Goal: Task Accomplishment & Management: Manage account settings

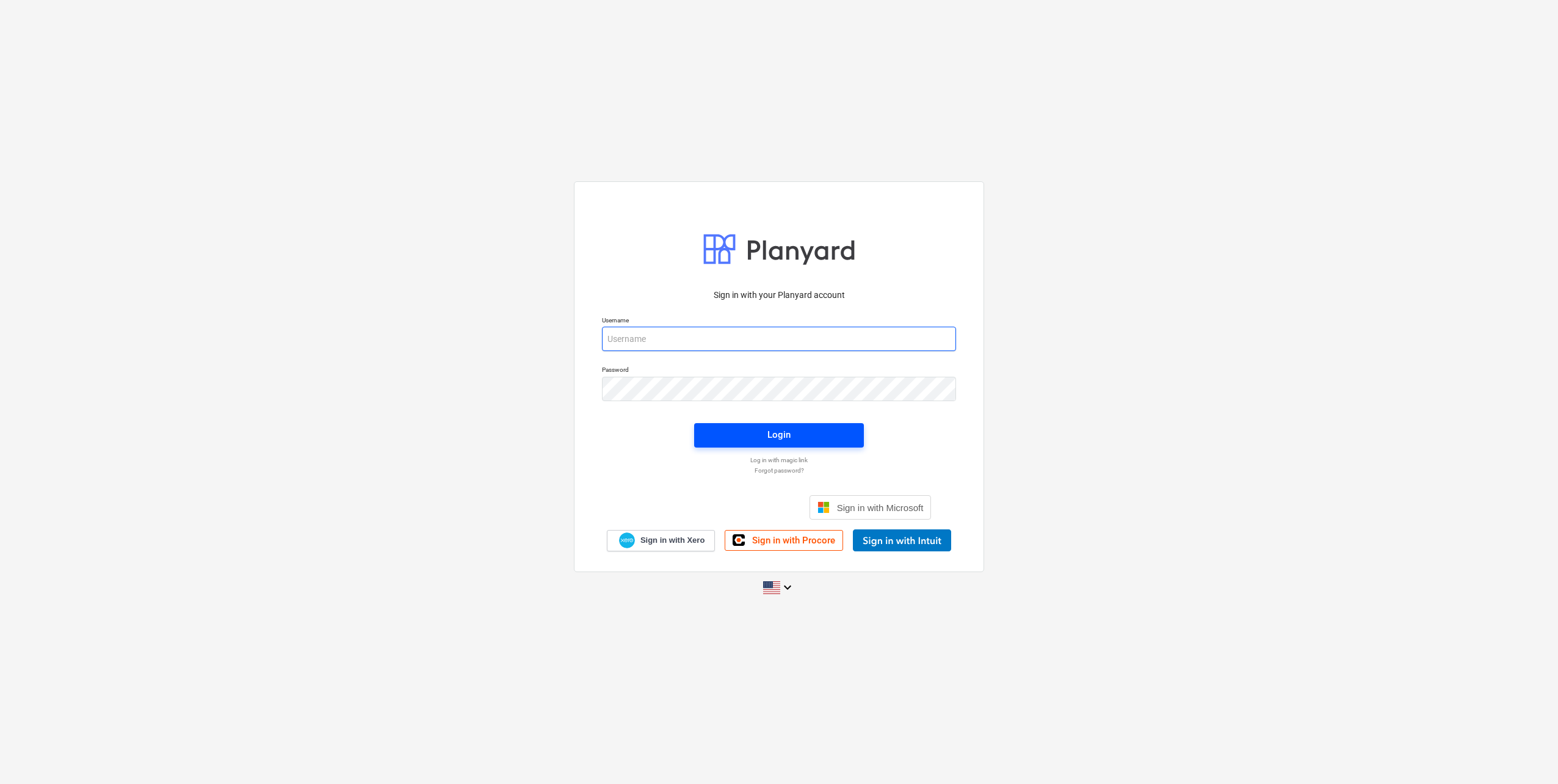
type input "dovydas.vaicius@bonava.com"
click at [725, 444] on button "Login" at bounding box center [779, 435] width 170 height 25
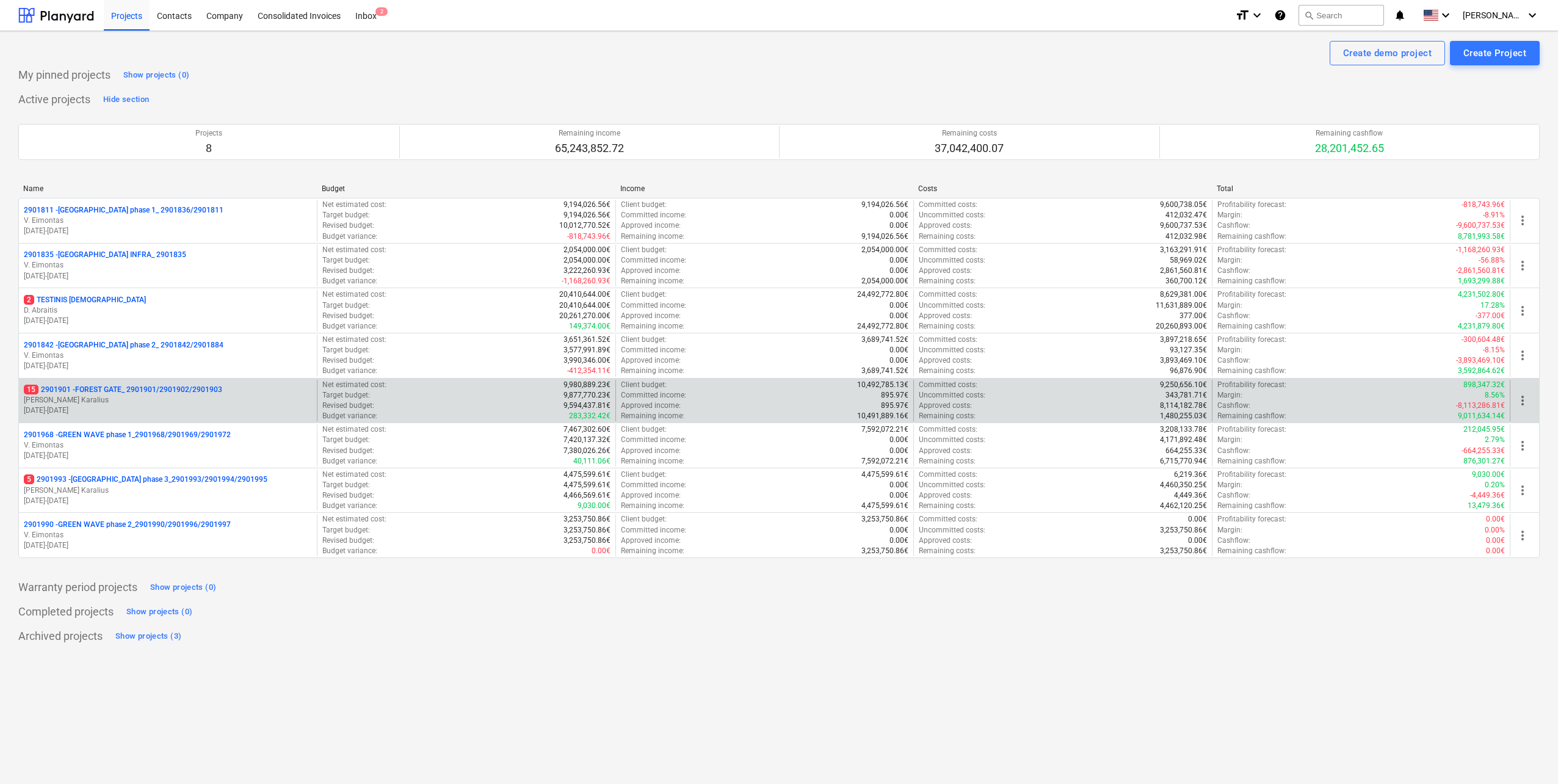
click at [187, 403] on p "[PERSON_NAME] Karalius" at bounding box center [168, 400] width 288 height 10
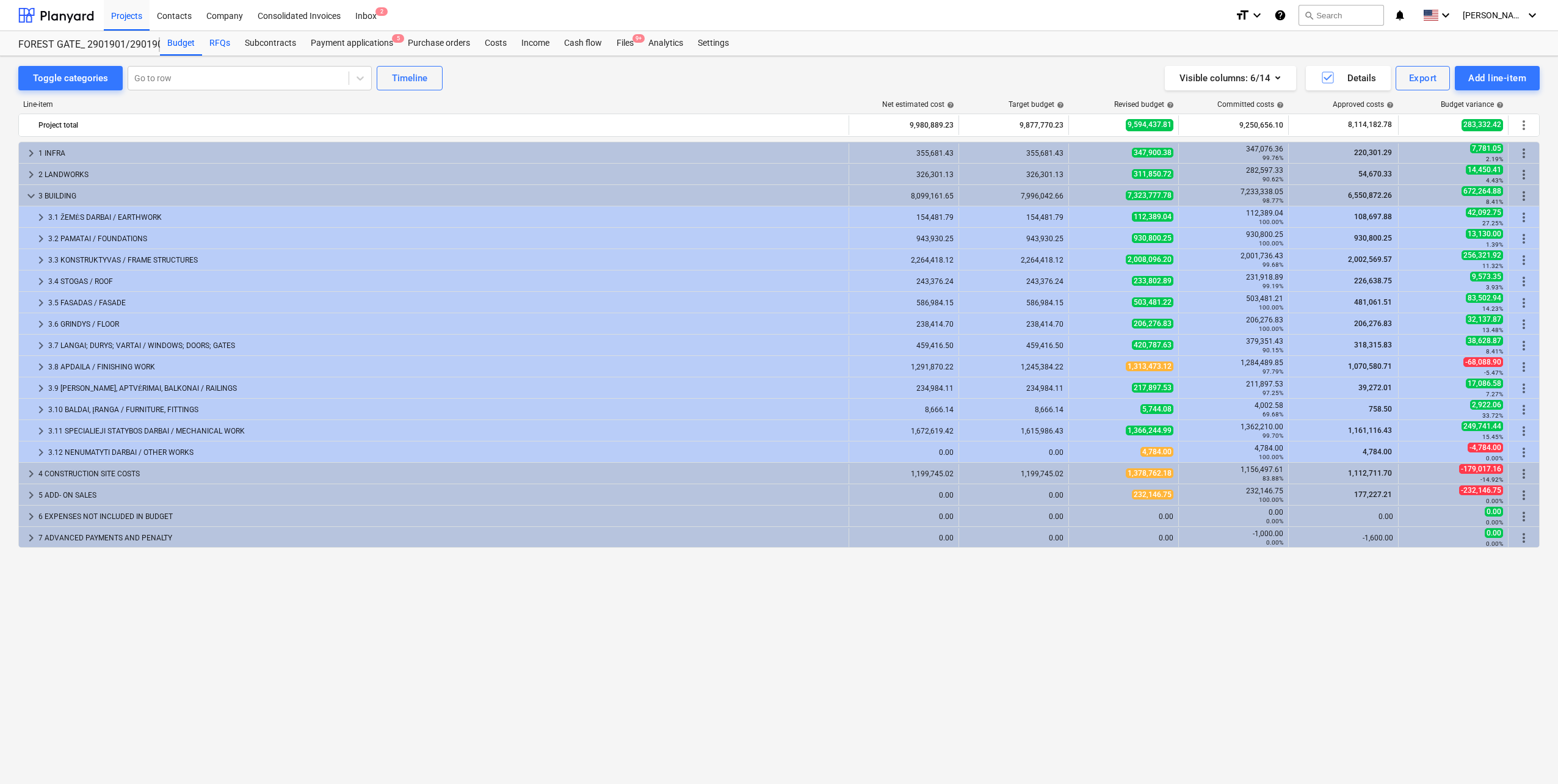
click at [220, 47] on div "RFQs" at bounding box center [219, 43] width 35 height 25
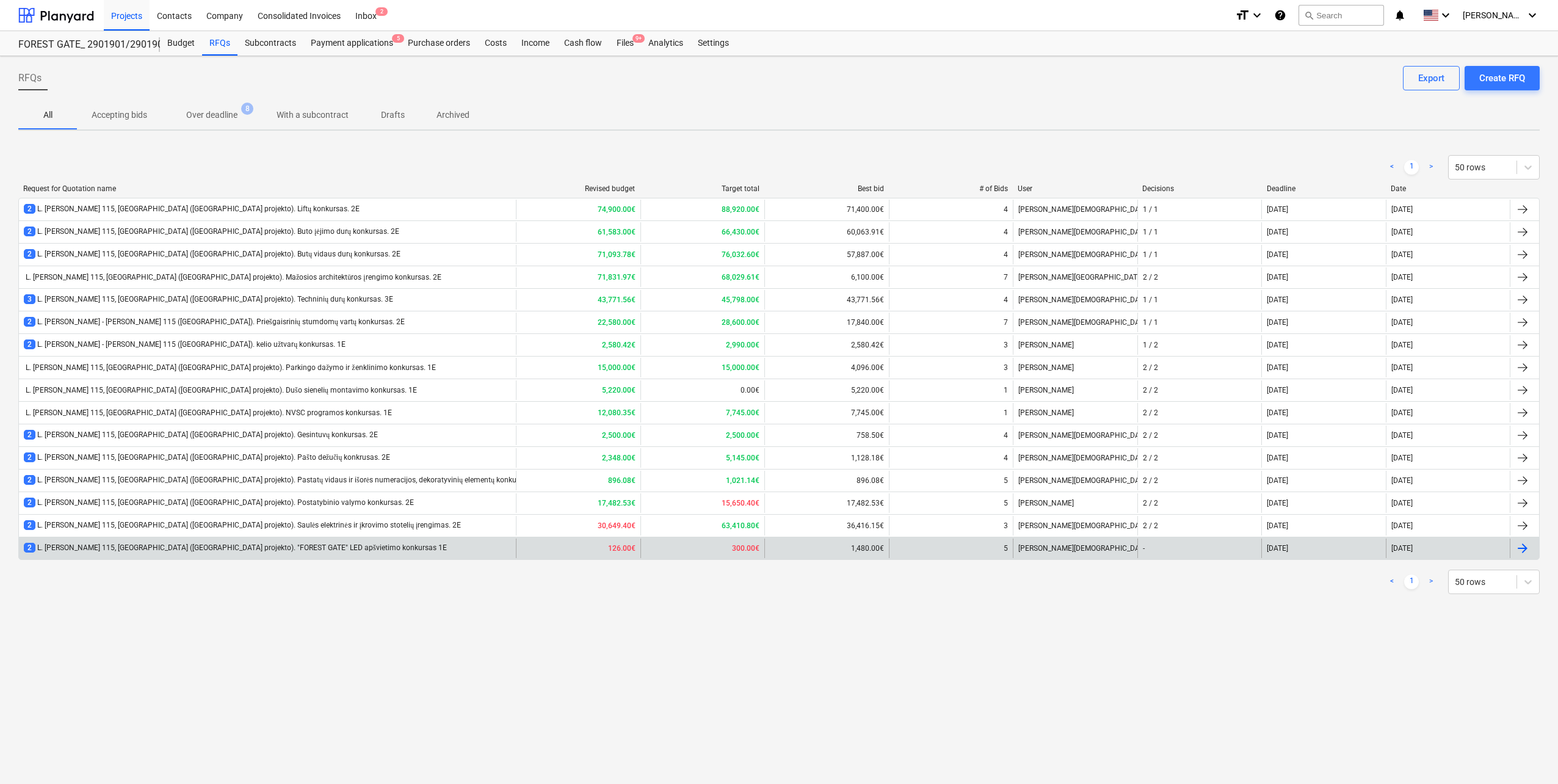
click at [255, 538] on div "2 L. [PERSON_NAME] 115, [GEOGRAPHIC_DATA] ([GEOGRAPHIC_DATA] projekto). "FOREST…" at bounding box center [267, 548] width 497 height 20
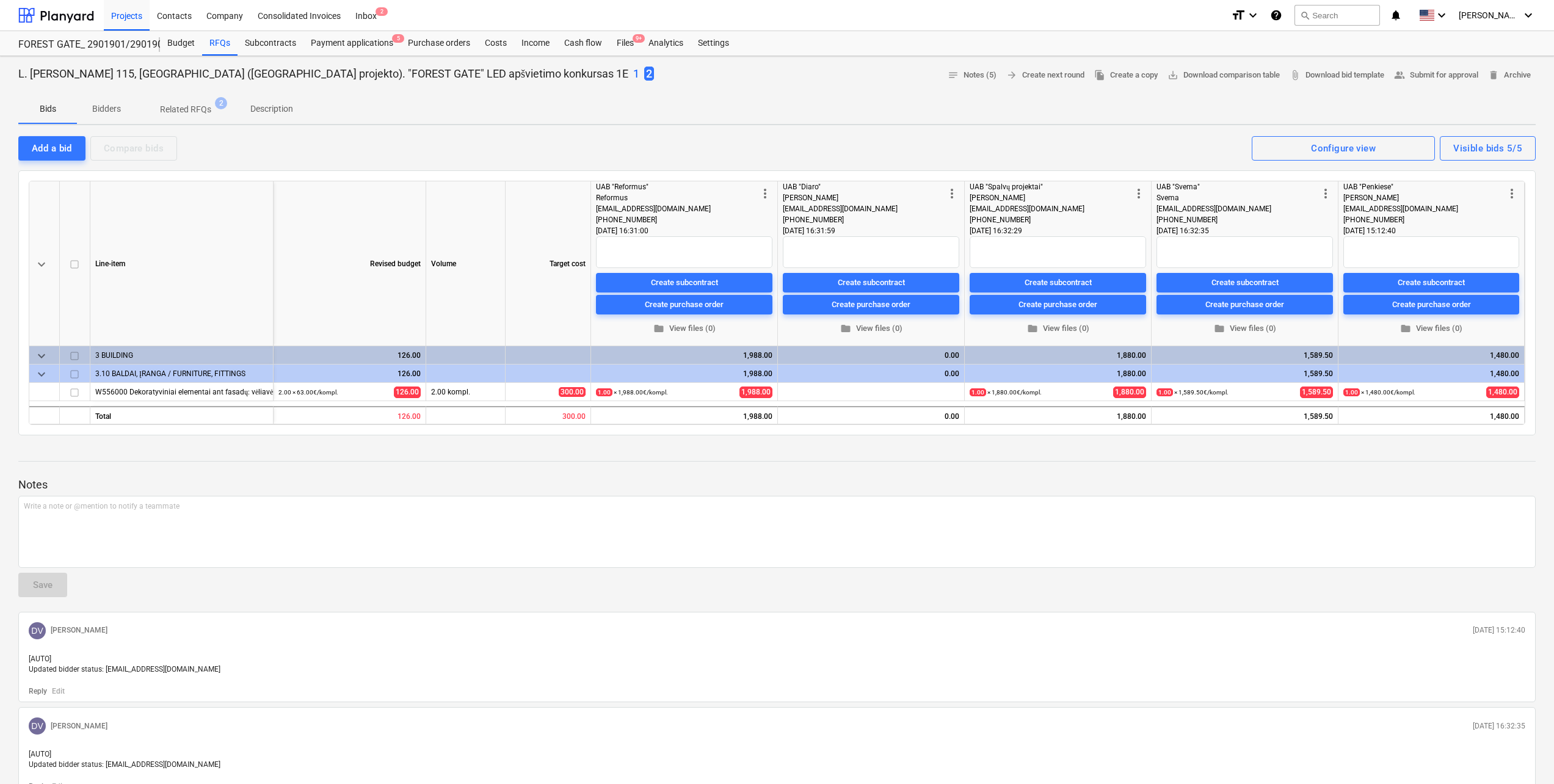
click at [633, 68] on p "1" at bounding box center [636, 74] width 6 height 15
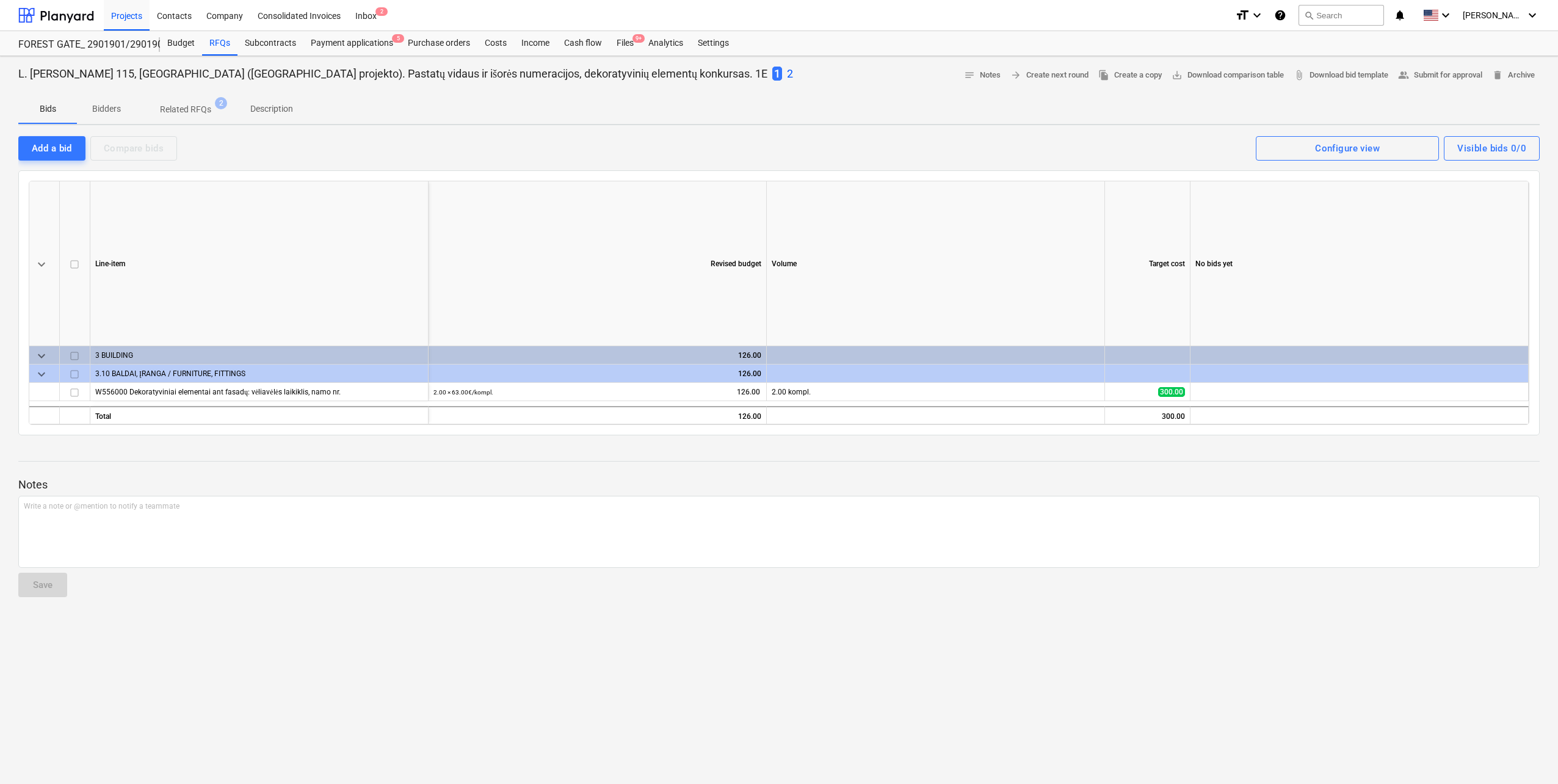
click at [787, 70] on p "2" at bounding box center [790, 74] width 6 height 15
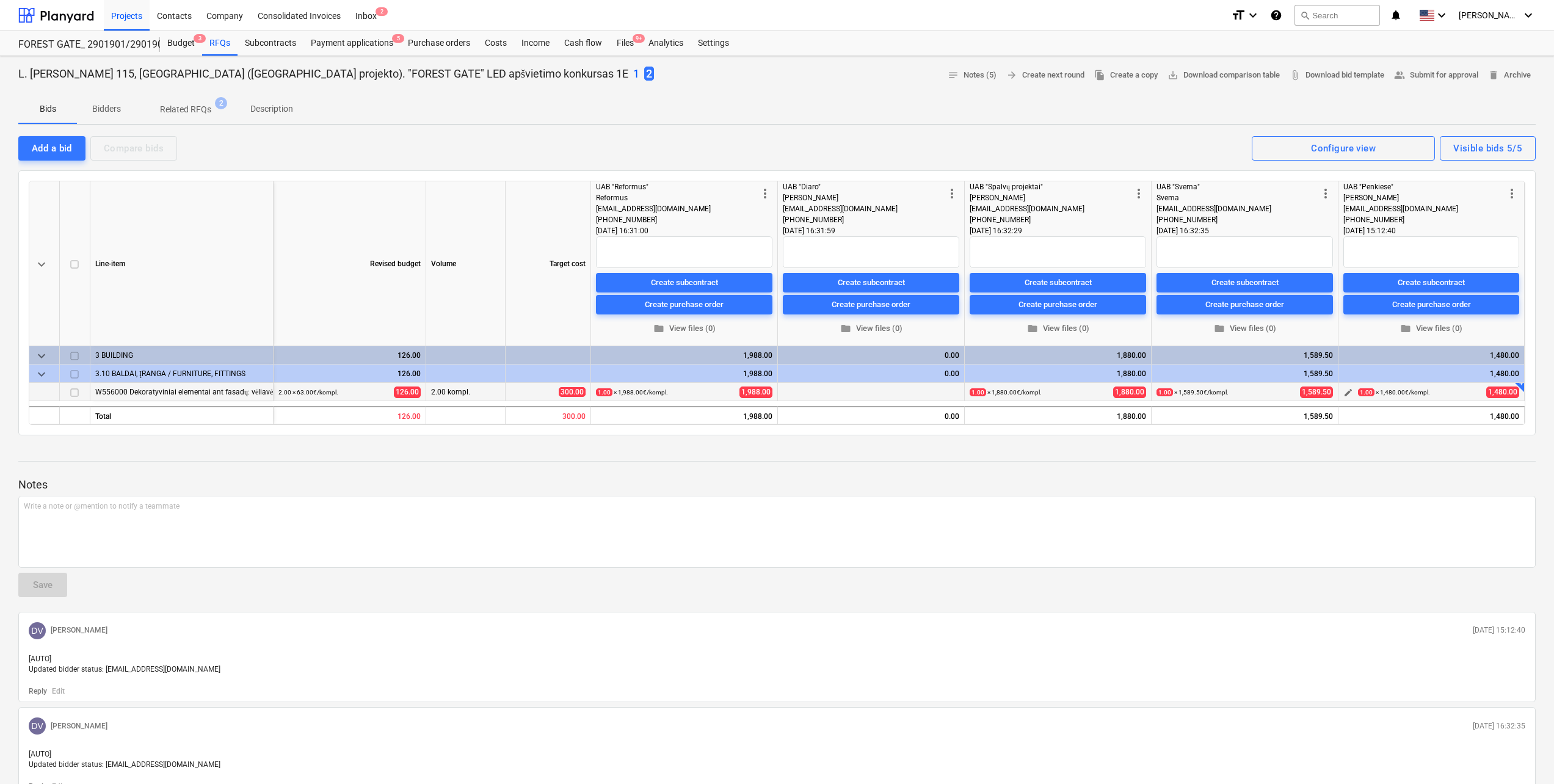
click at [1345, 392] on span "edit" at bounding box center [1348, 393] width 10 height 10
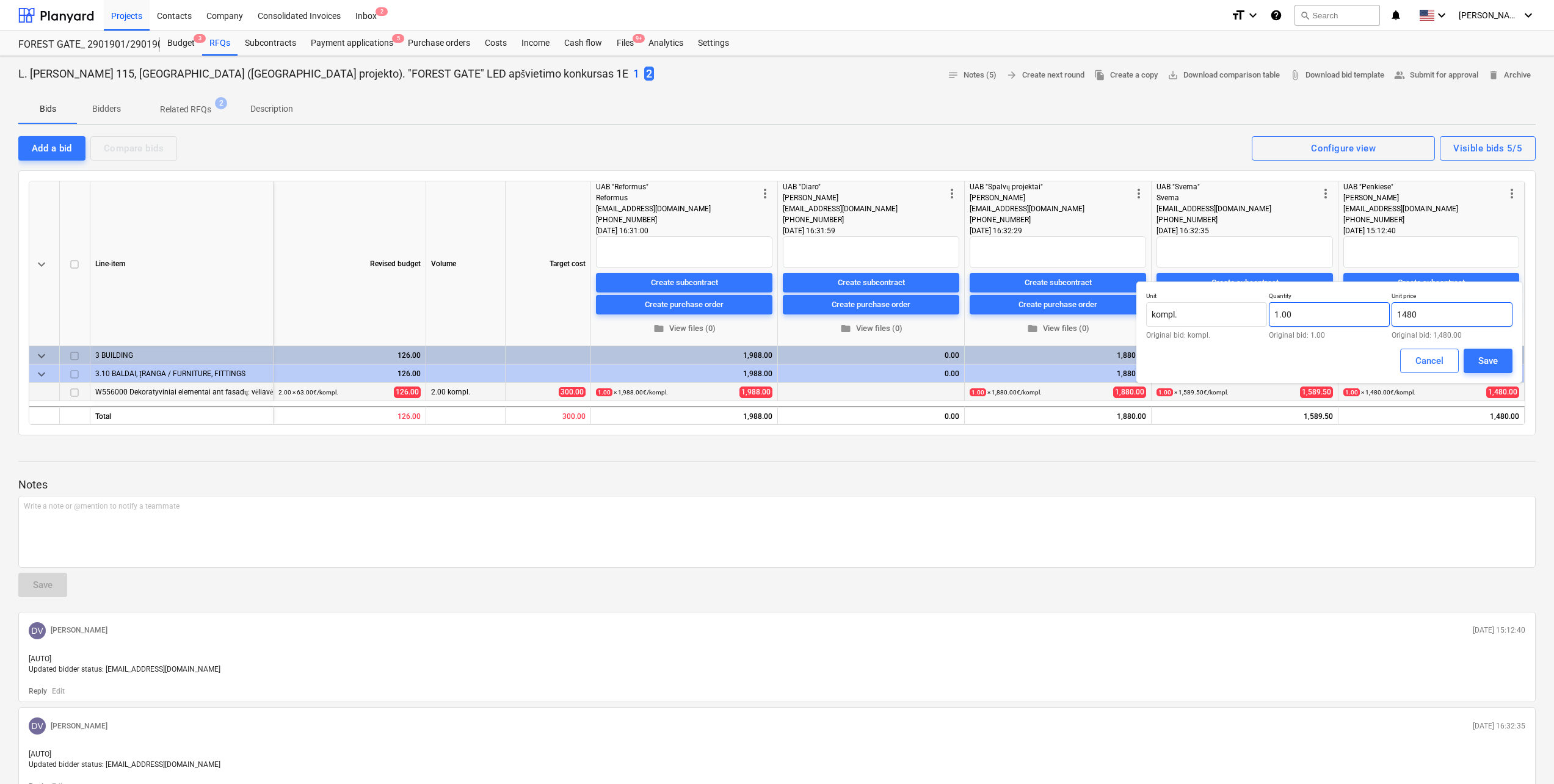
drag, startPoint x: 1437, startPoint y: 312, endPoint x: 1330, endPoint y: 318, distance: 107.2
click at [1330, 318] on div "Unit kompl. Original bid: kompl. Quantity 1.00 Original bid: 1.00 Unit price 14…" at bounding box center [1329, 315] width 366 height 47
type input "ą"
type input "1,450.00"
click at [1501, 366] on button "Save" at bounding box center [1488, 361] width 49 height 25
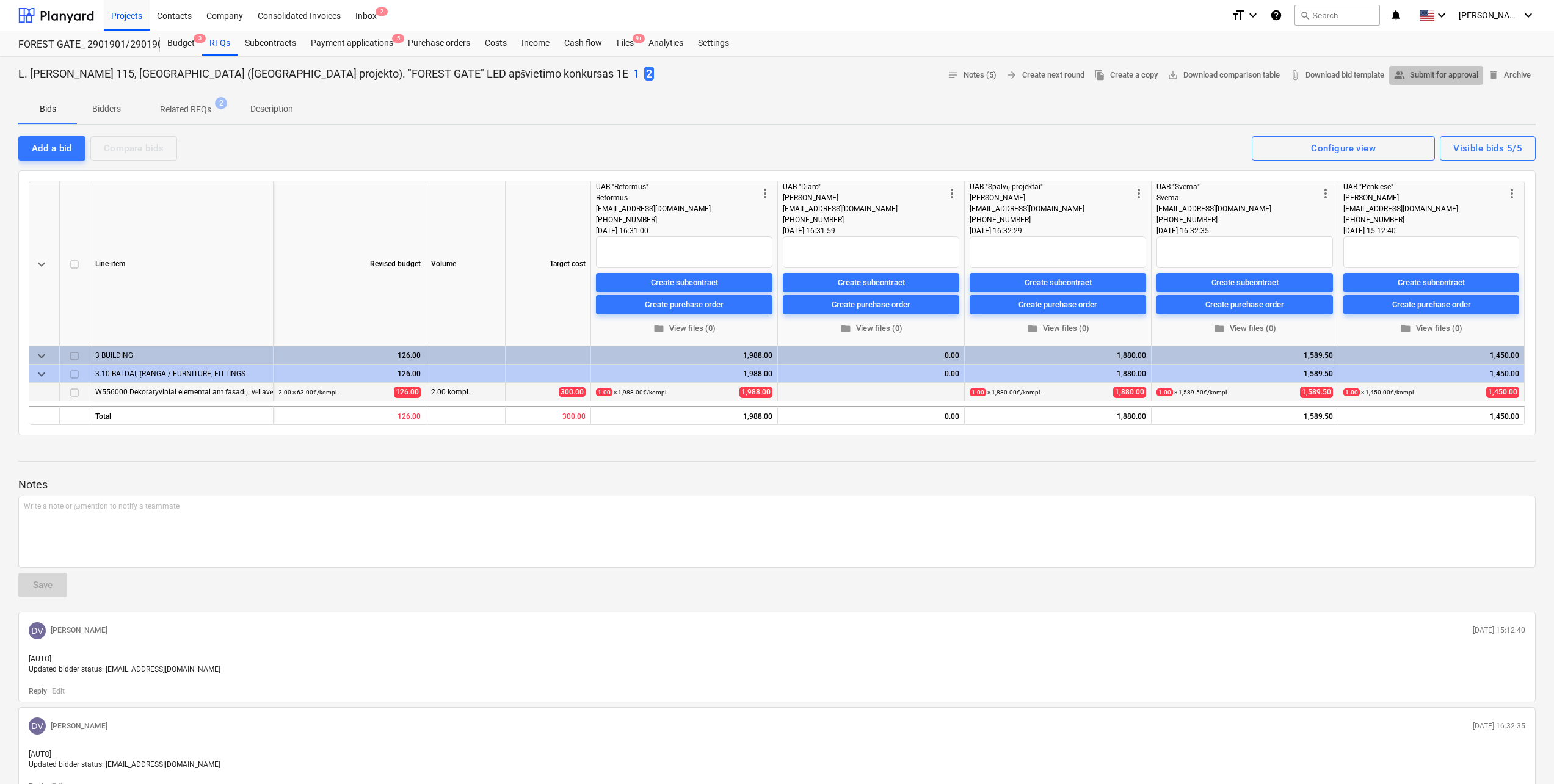
click at [1434, 69] on span "people_alt Submit for approval" at bounding box center [1436, 75] width 84 height 14
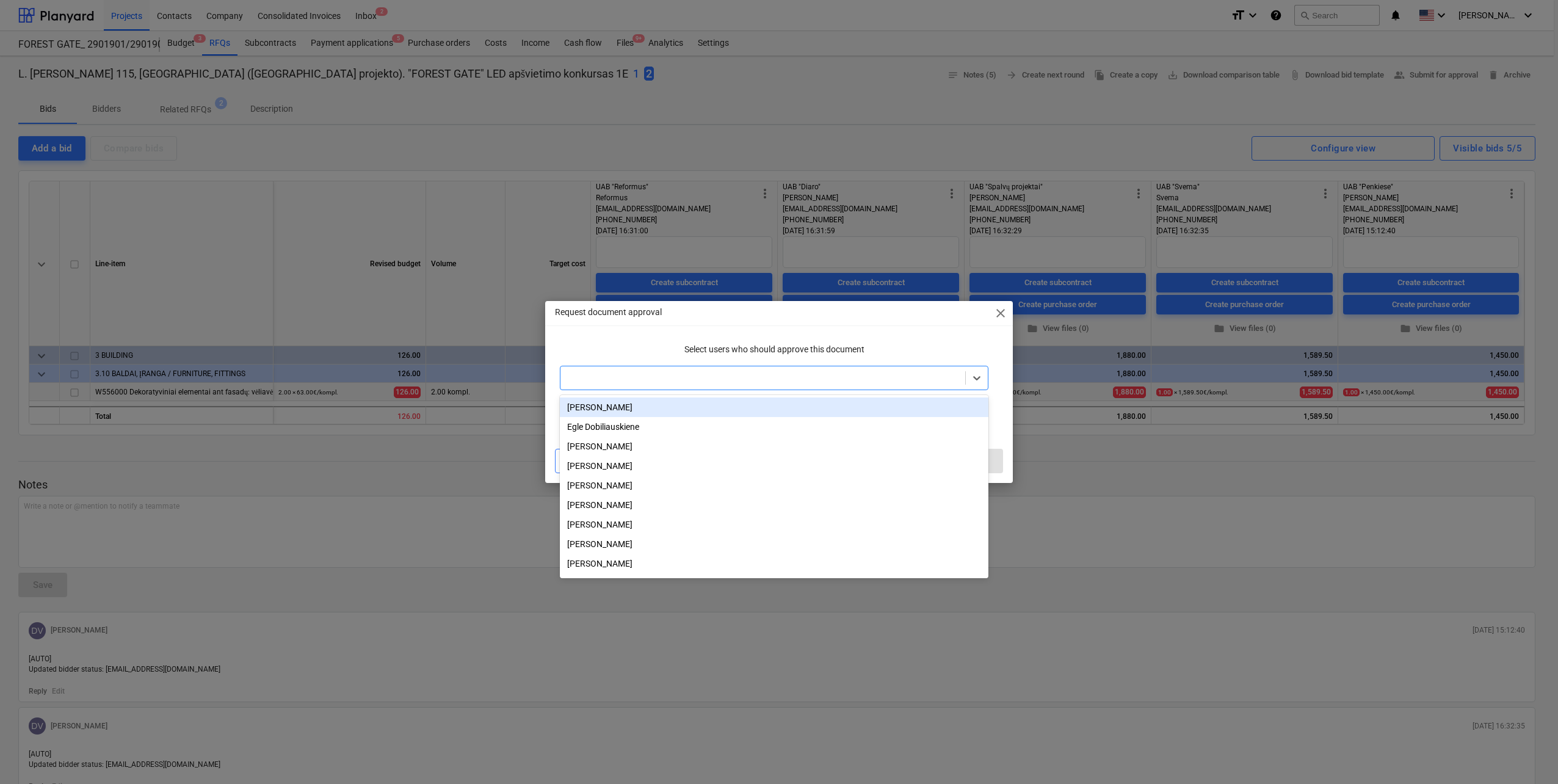
click at [773, 372] on div at bounding box center [763, 378] width 393 height 12
click at [735, 404] on div "Julius Karalius" at bounding box center [774, 407] width 429 height 20
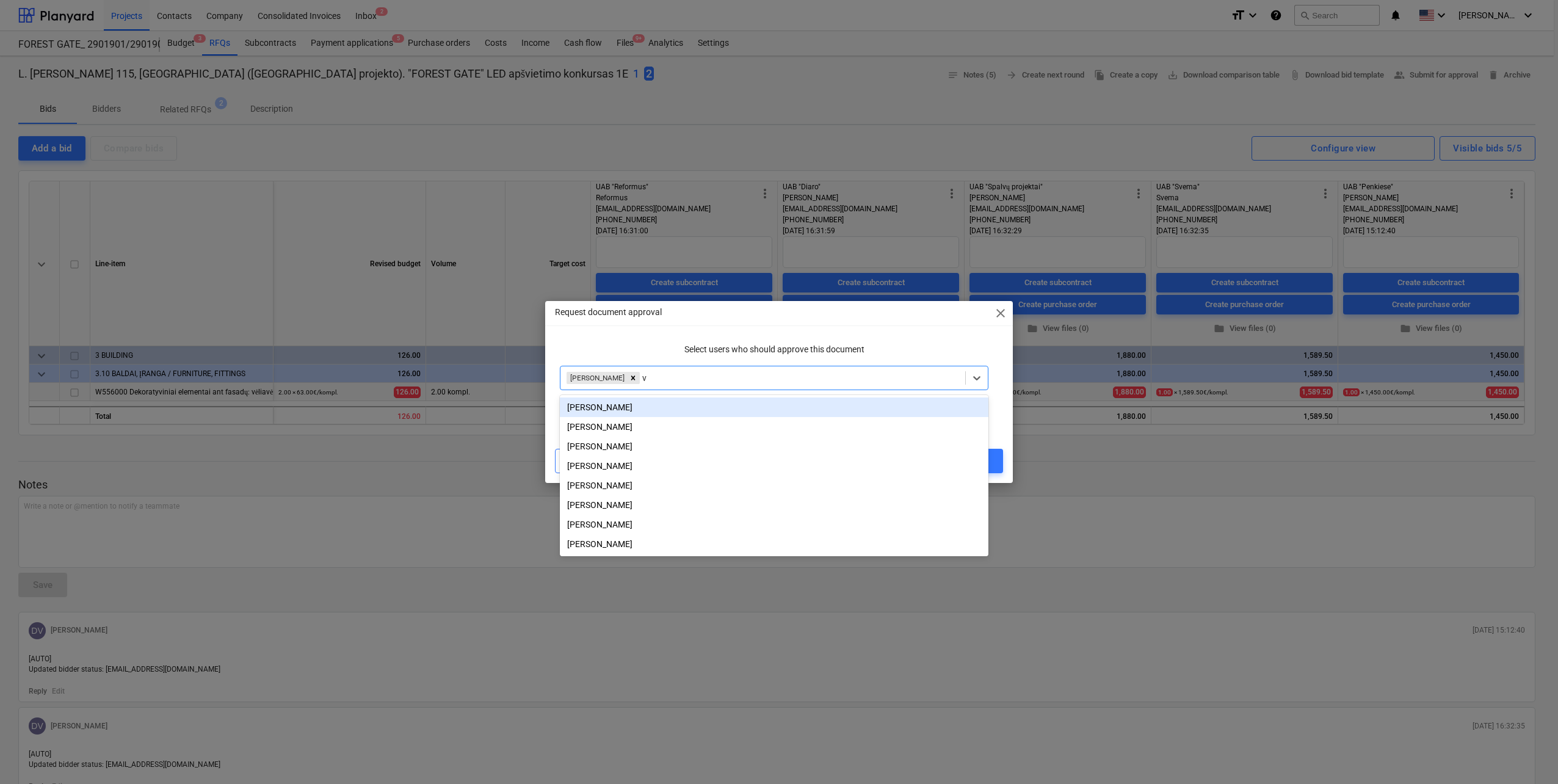
type input "va"
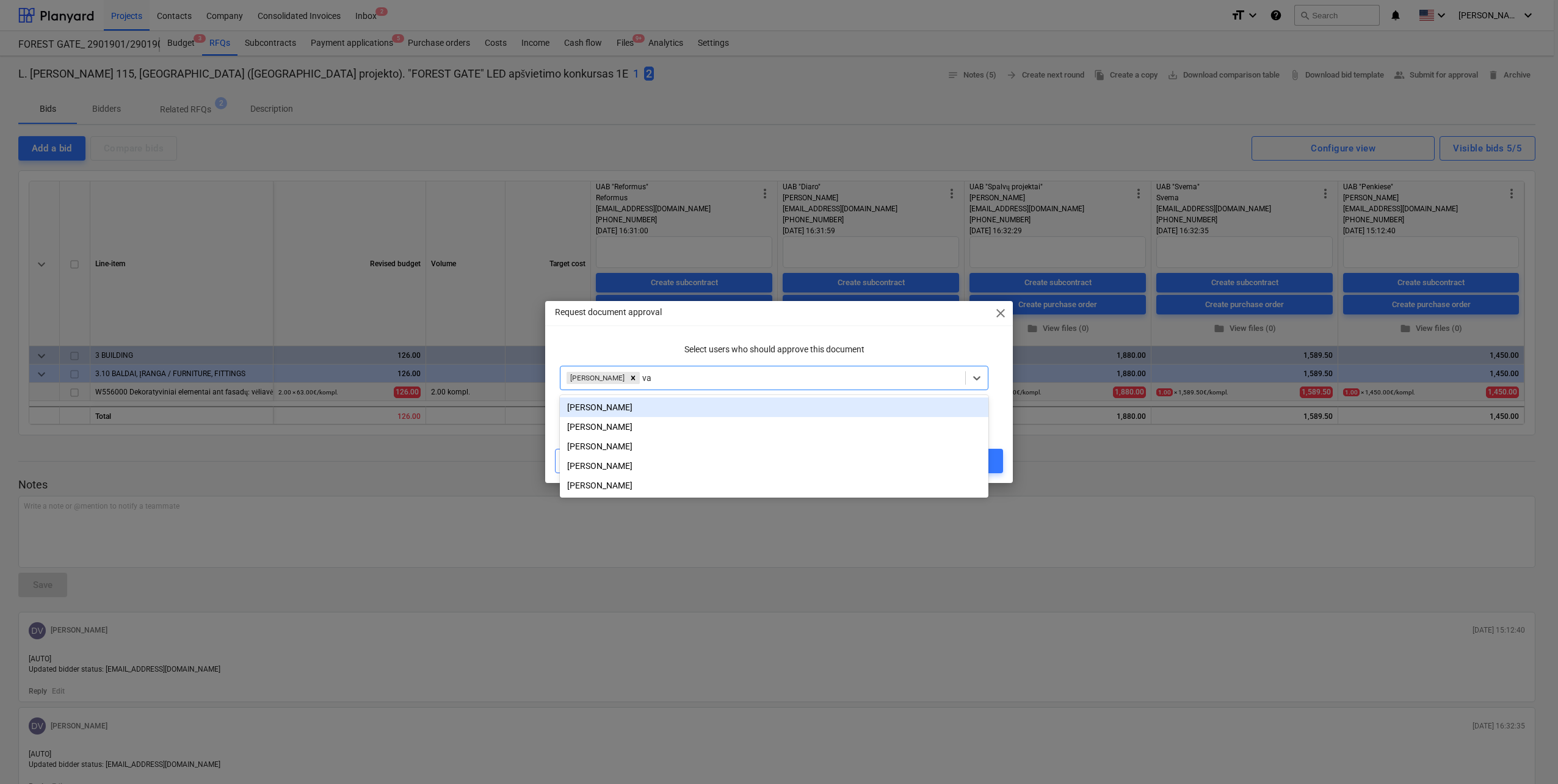
click at [729, 401] on div "[PERSON_NAME]" at bounding box center [774, 407] width 429 height 20
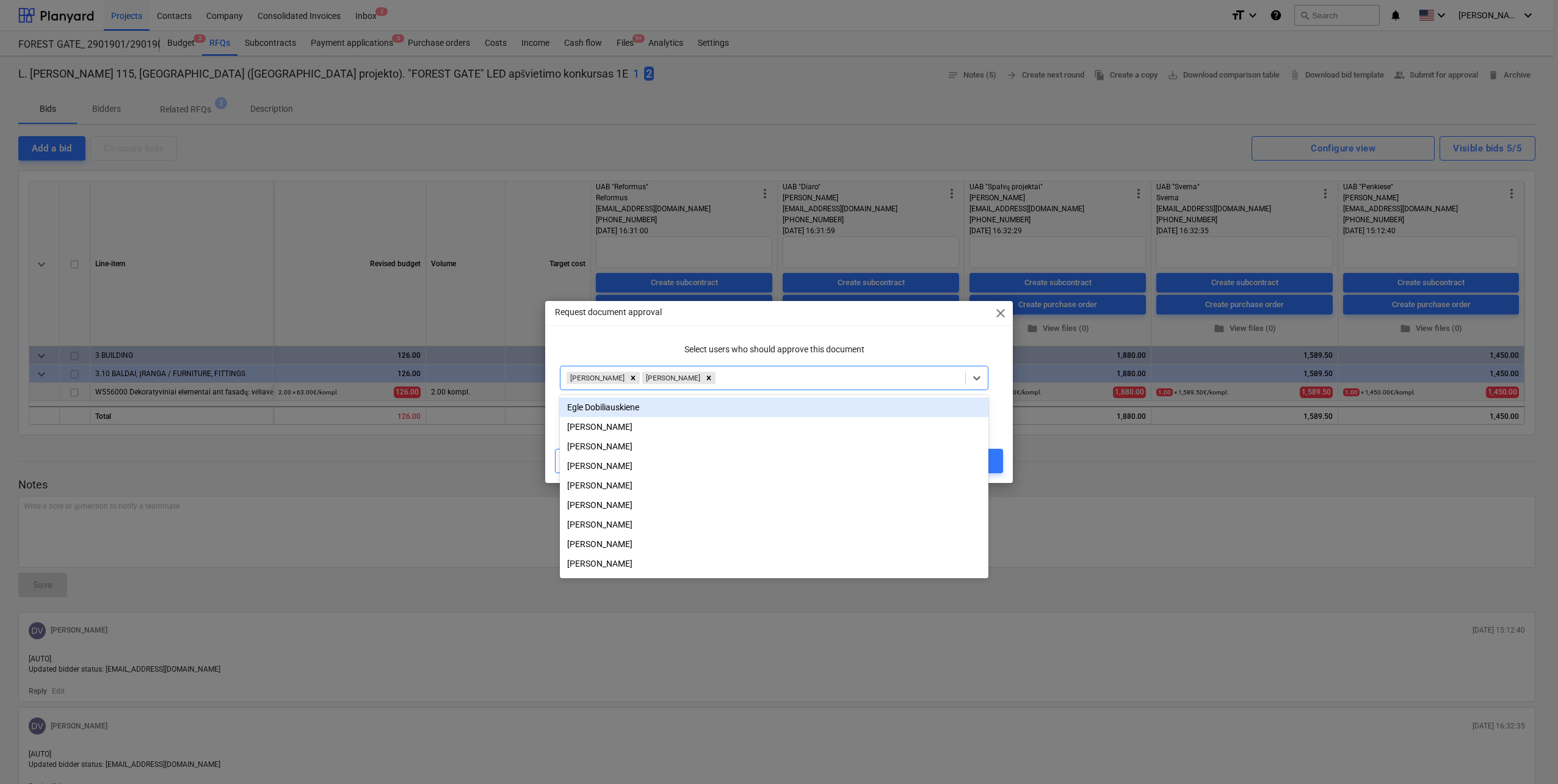
click at [771, 340] on div "Select users who should approve this document" at bounding box center [774, 349] width 438 height 23
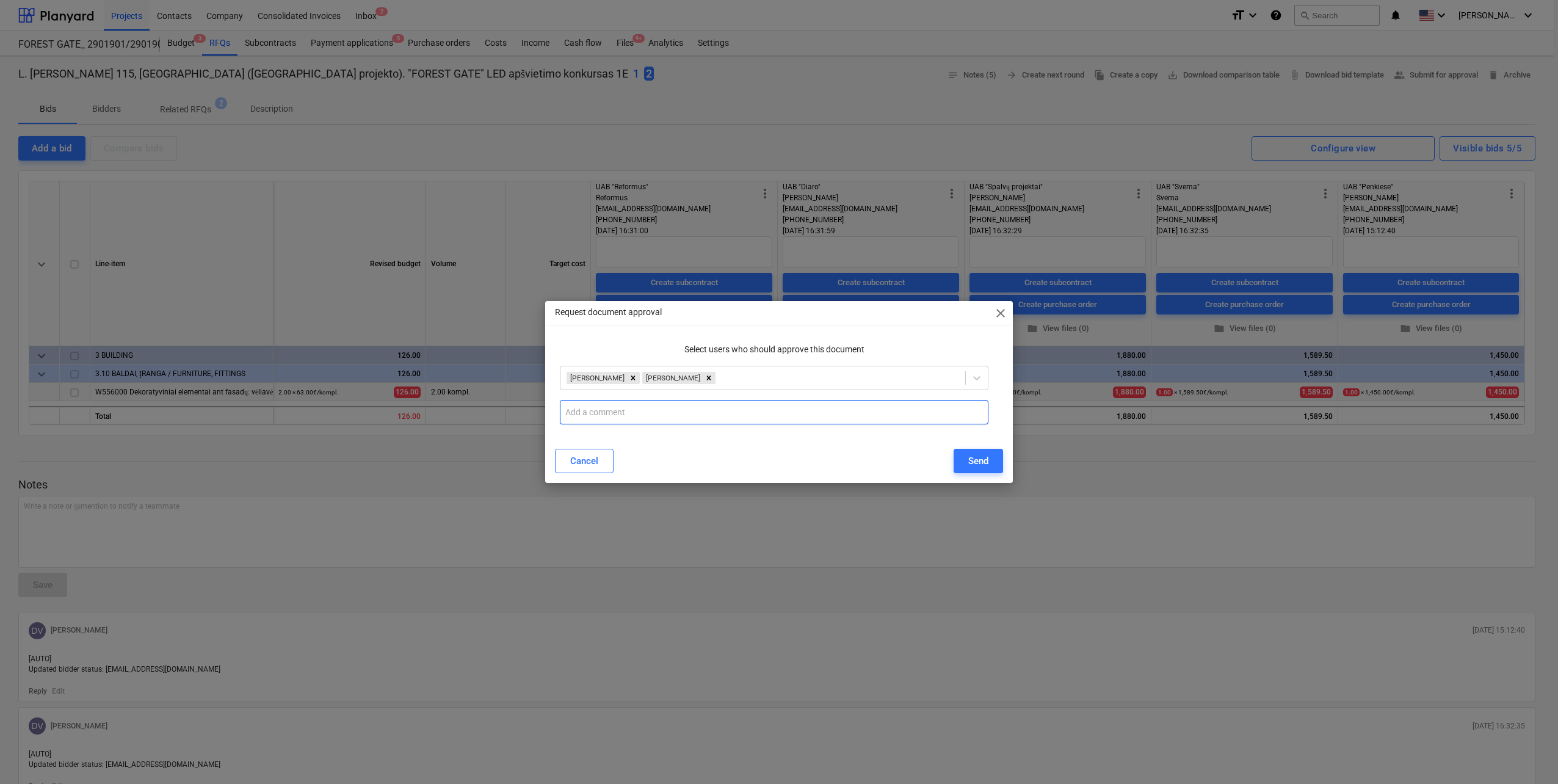
click at [663, 402] on input "text" at bounding box center [774, 412] width 429 height 25
drag, startPoint x: 948, startPoint y: 307, endPoint x: 882, endPoint y: 475, distance: 180.5
click at [882, 475] on div "Request document approval close Select users who should approve this document J…" at bounding box center [779, 391] width 467 height 182
drag, startPoint x: 882, startPoint y: 475, endPoint x: 997, endPoint y: 311, distance: 200.3
click at [997, 311] on span "close" at bounding box center [1001, 313] width 15 height 15
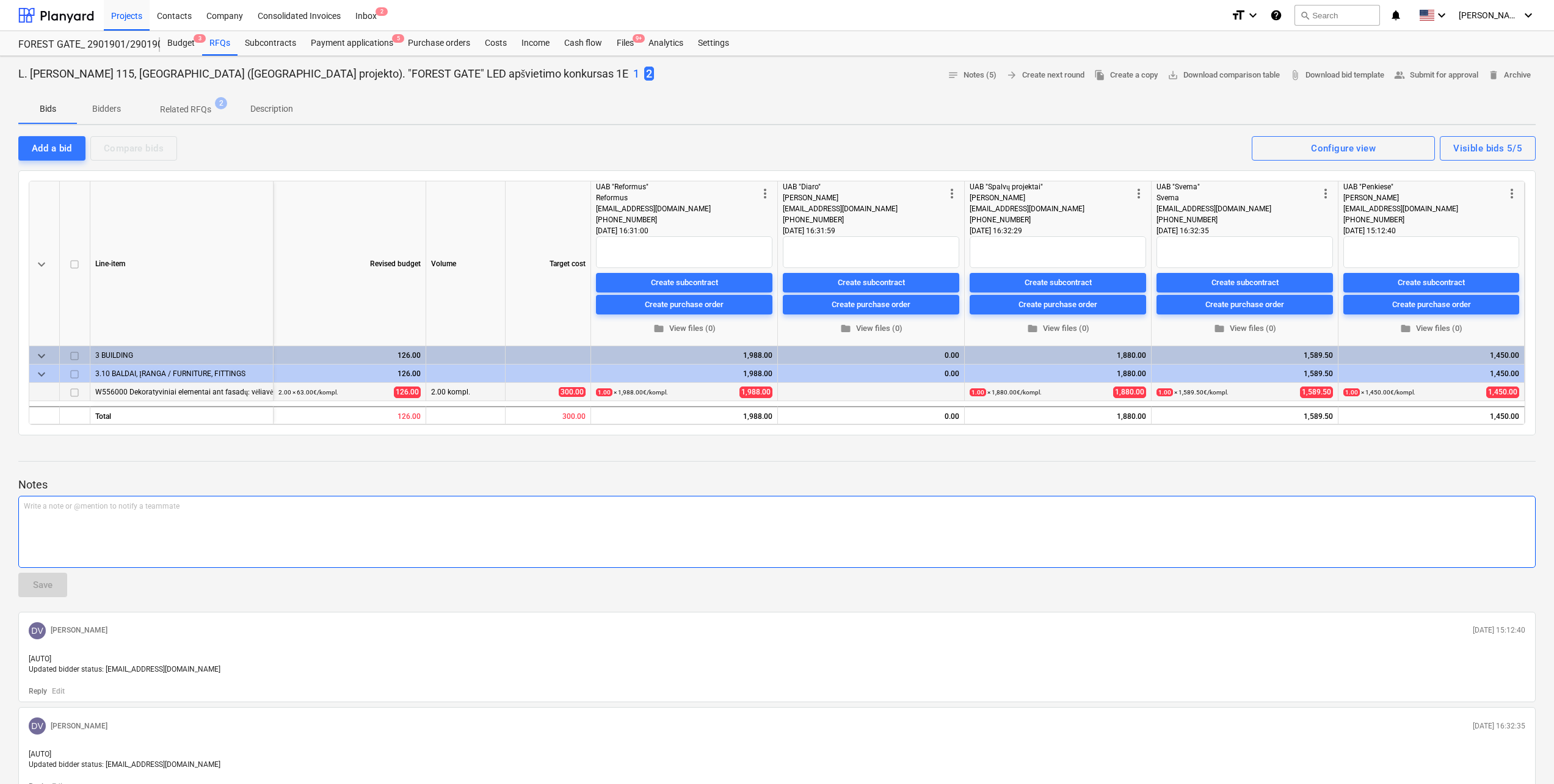
click at [167, 535] on div "Write a note or @mention to notify a teammate ﻿" at bounding box center [777, 532] width 1518 height 72
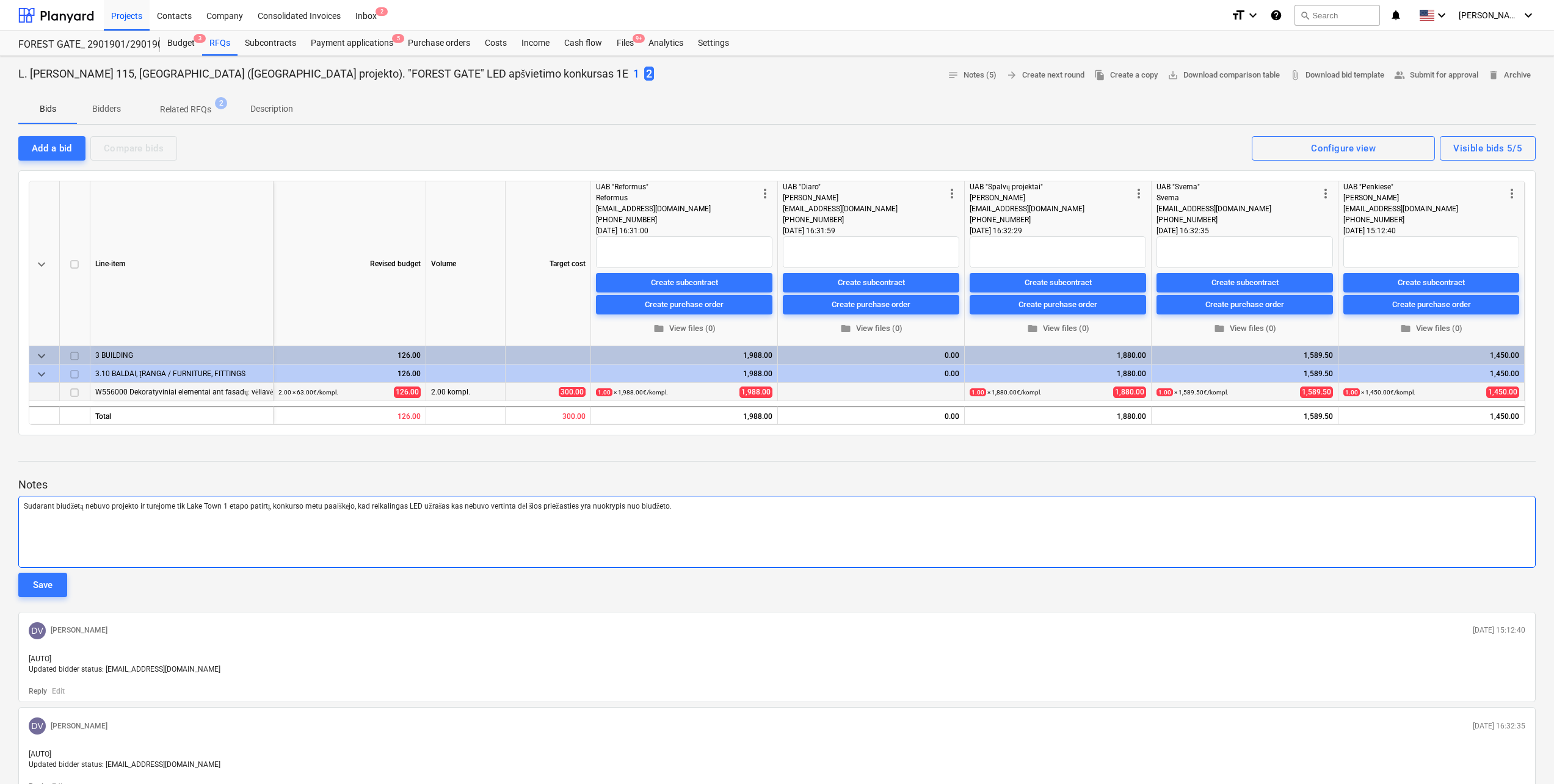
click at [706, 507] on p "Sudarant biudžetą nebuvo projekto ir turėjome tik Lake Town 1 etapo patirtį, ko…" at bounding box center [777, 506] width 1506 height 10
click at [138, 508] on span "Sudarant biudžetą nebuvo projekto ir turėjome tik Lake Town 1 etapo patirtį, ko…" at bounding box center [518, 506] width 988 height 9
click at [404, 509] on span "Sudarant biudžetą projekte nebuvo ir turėjome tik Lake Town 1 etapo patirtį, ko…" at bounding box center [518, 506] width 988 height 9
drag, startPoint x: 765, startPoint y: 506, endPoint x: 14, endPoint y: 520, distance: 751.1
click at [14, 520] on div "L. Baliukevičiaus Dzūko g. 115, Vilnius (Forest Gate projekto). "FOREST GATE" L…" at bounding box center [777, 594] width 1554 height 1077
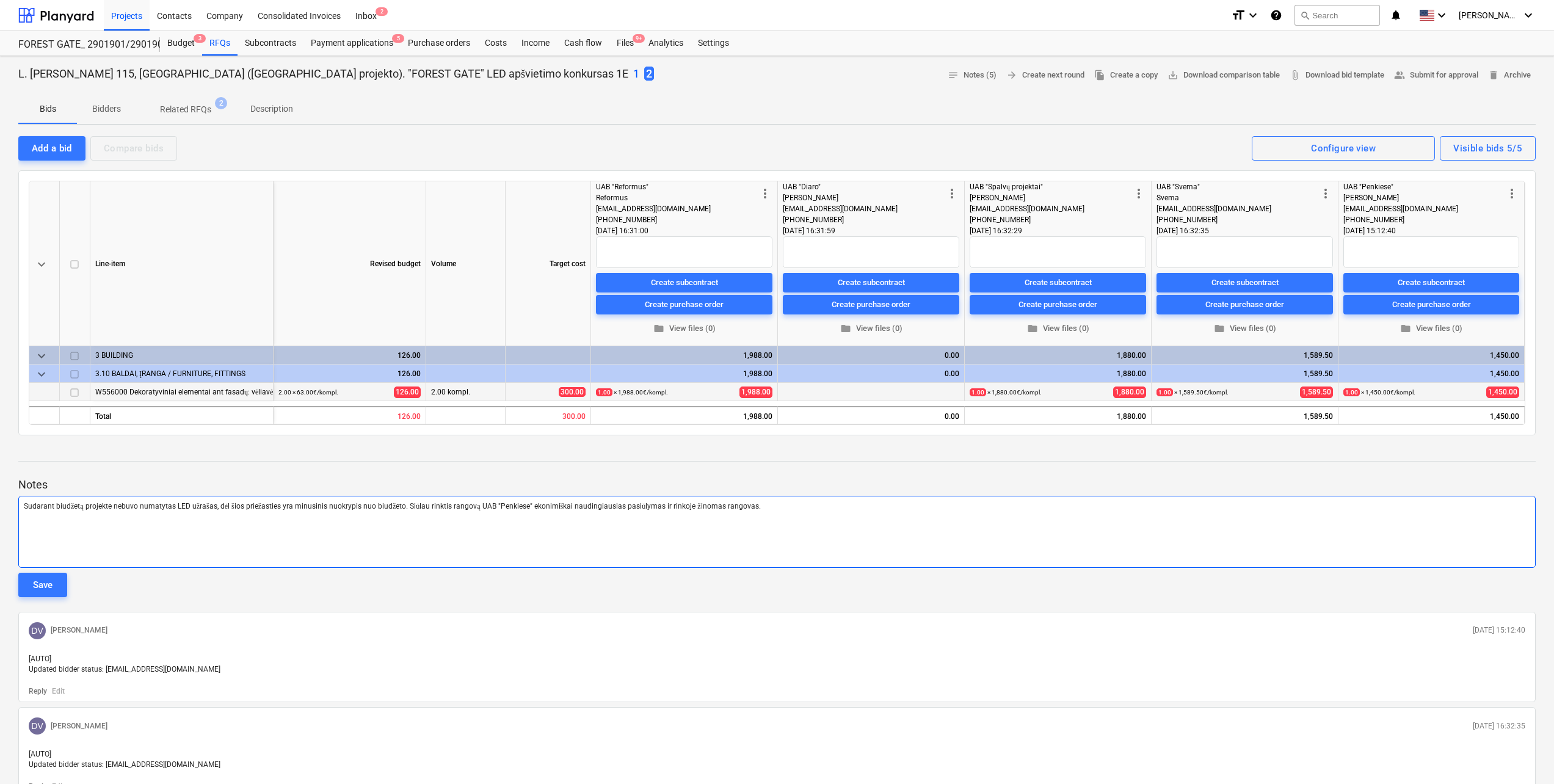
copy span "Sudarant biudžetą projekte nebuvo numatytas LED užrašas, dėl šios priežasties y…"
click at [178, 523] on div "Sudarant biudžetą projekte nebuvo numatytas LED užrašas, dėl šios priežasties y…" at bounding box center [777, 532] width 1518 height 72
click at [50, 579] on div "Save" at bounding box center [43, 585] width 20 height 16
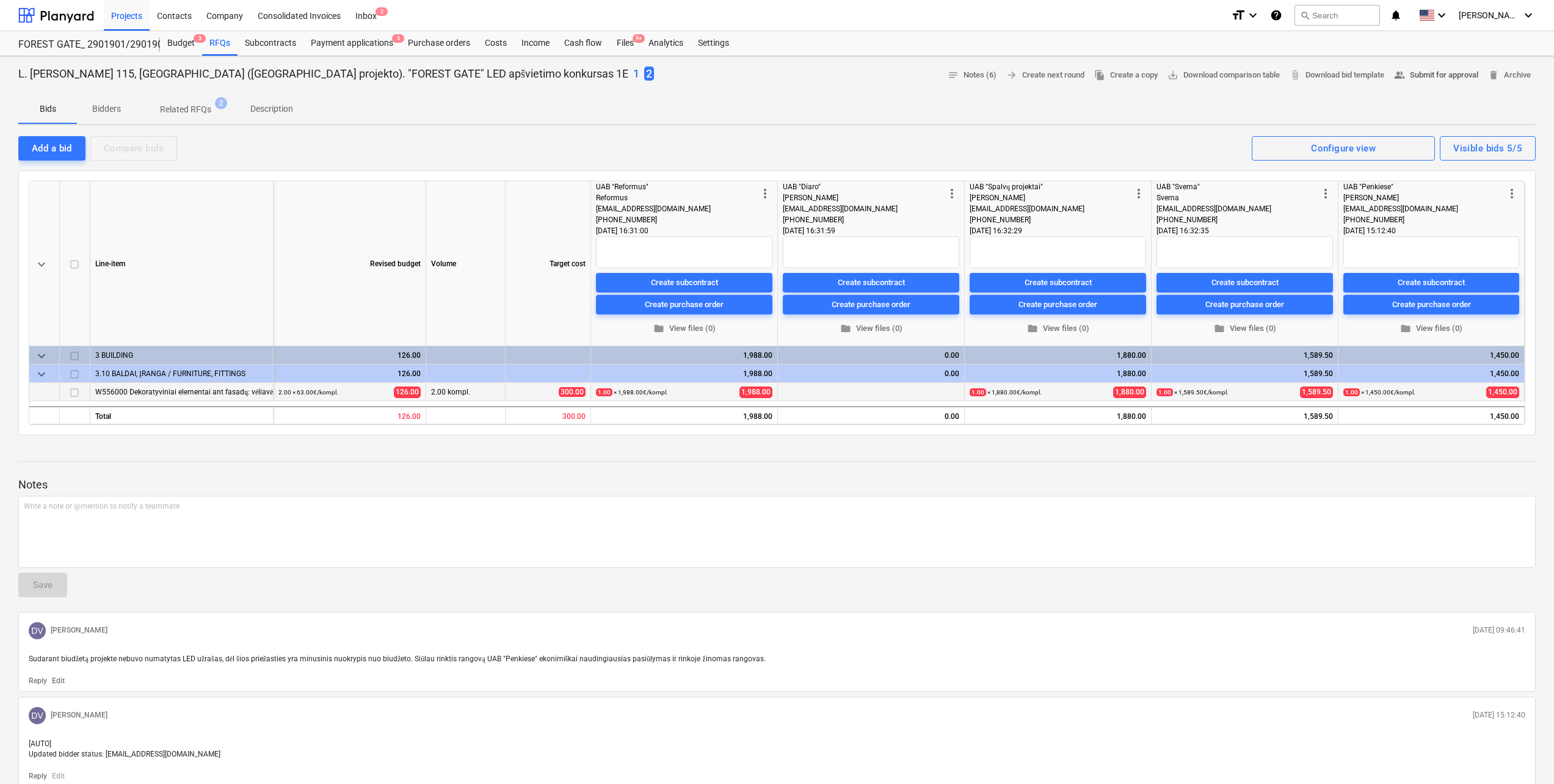
click at [1447, 82] on button "people_alt Submit for approval" at bounding box center [1436, 75] width 94 height 19
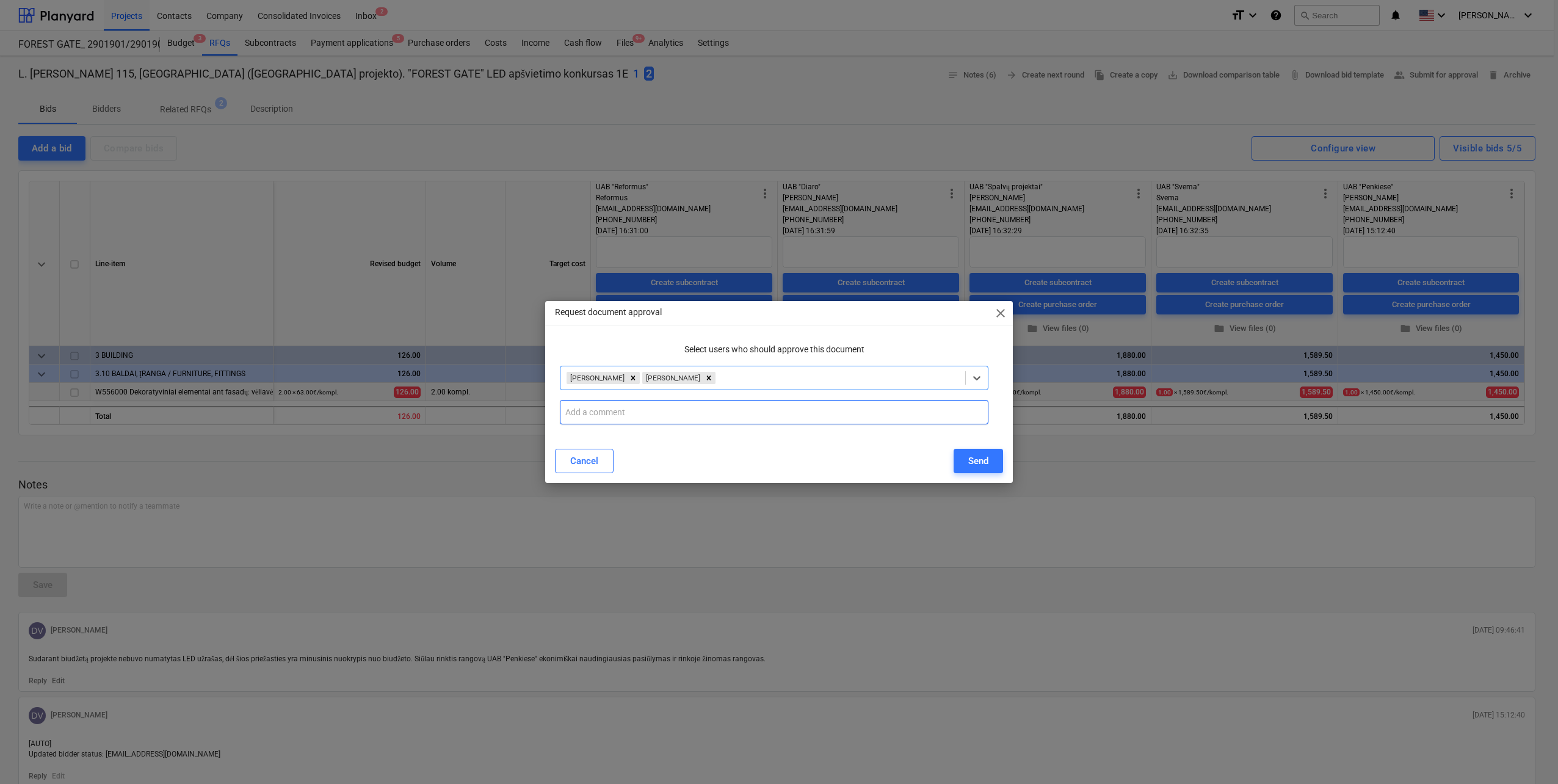
click at [705, 412] on input "text" at bounding box center [774, 412] width 429 height 25
paste input "Sudarant biudžetą projekte nebuvo numatytas LED užrašas, dėl šios priežasties y…"
type input "Sudarant biudžetą projekte nebuvo numatytas LED užrašas, dėl šios priežasties y…"
click at [995, 456] on button "Send" at bounding box center [978, 461] width 49 height 25
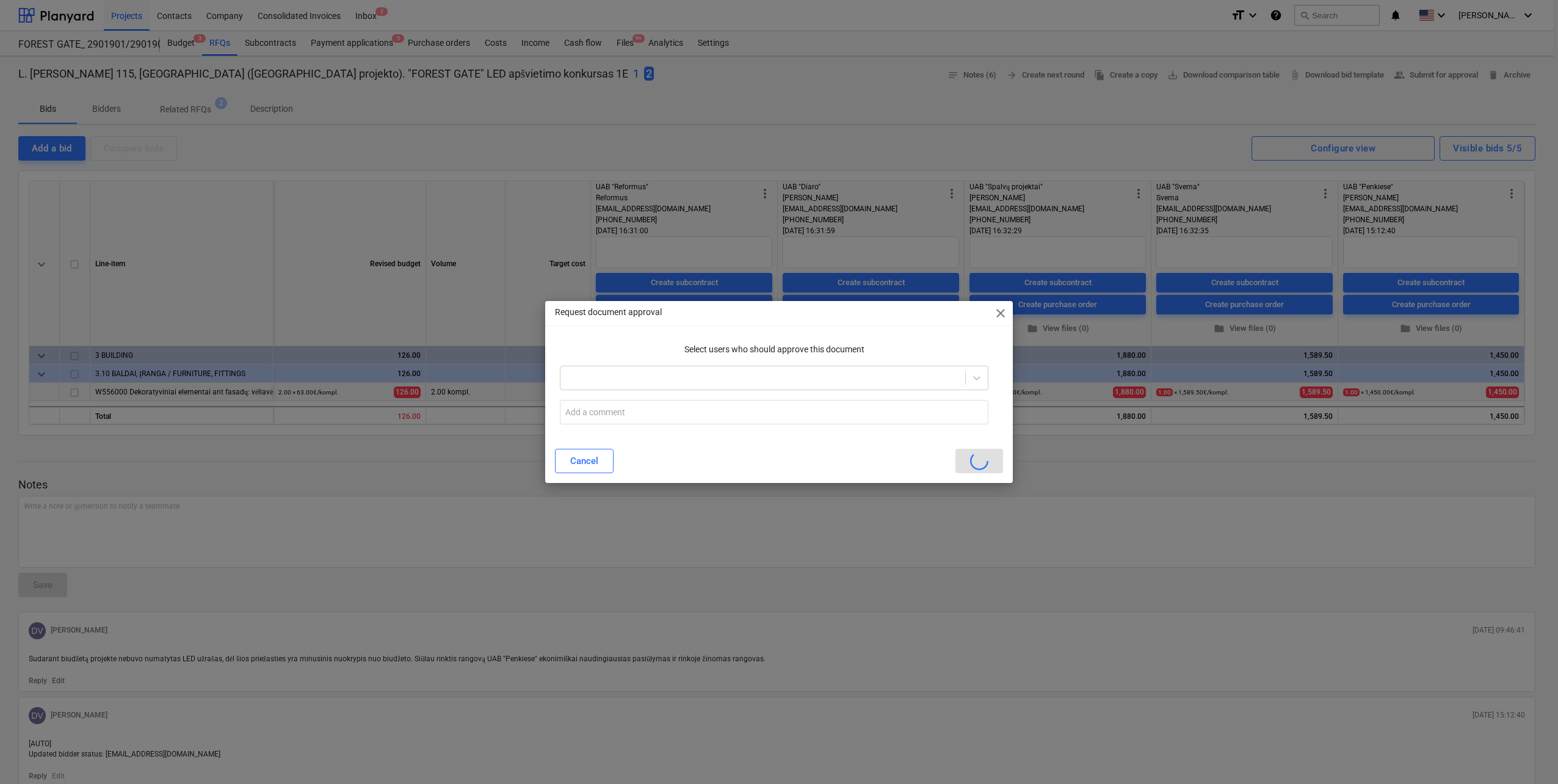
scroll to position [0, 0]
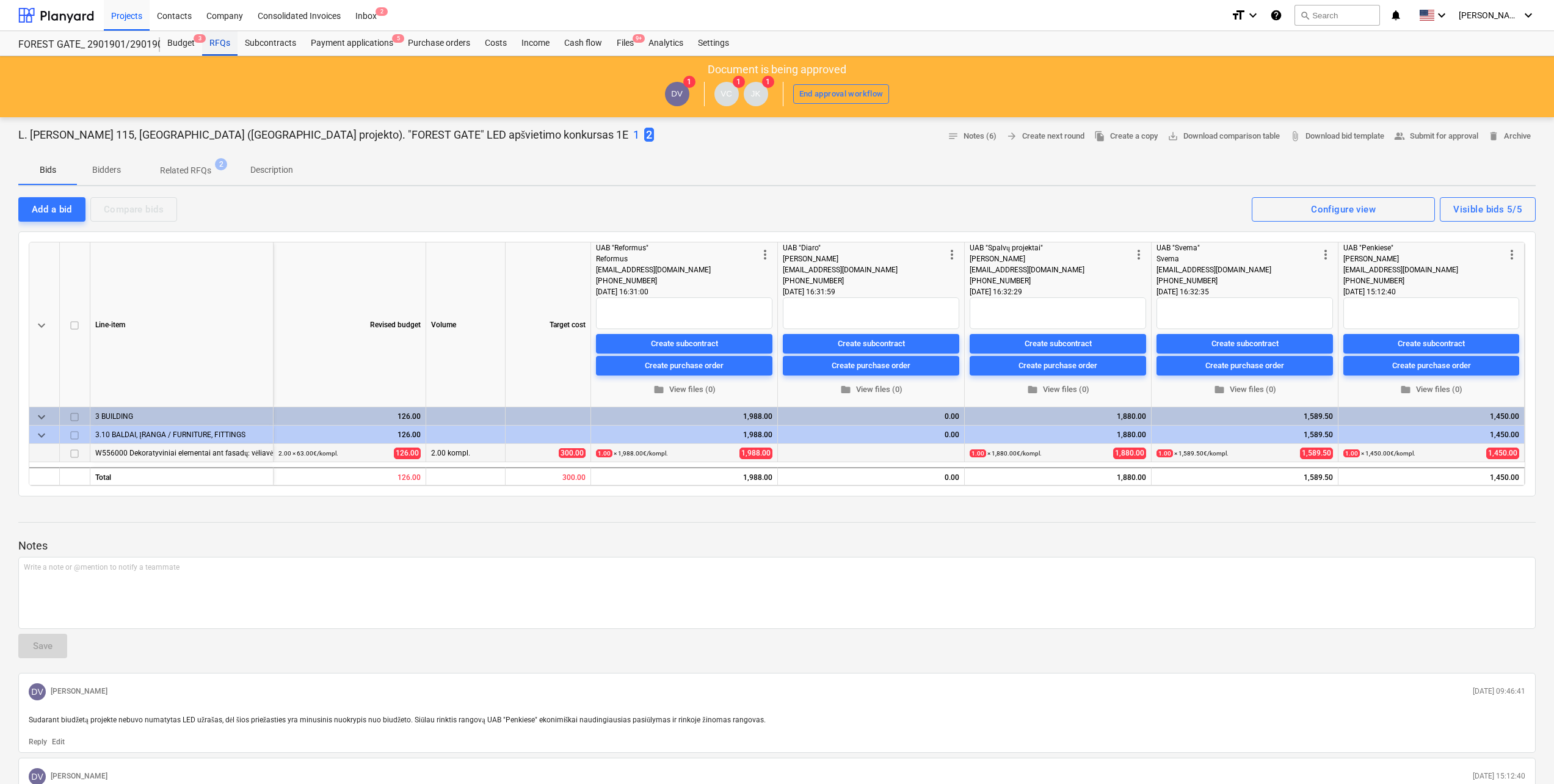
click at [219, 38] on div "RFQs" at bounding box center [219, 43] width 35 height 25
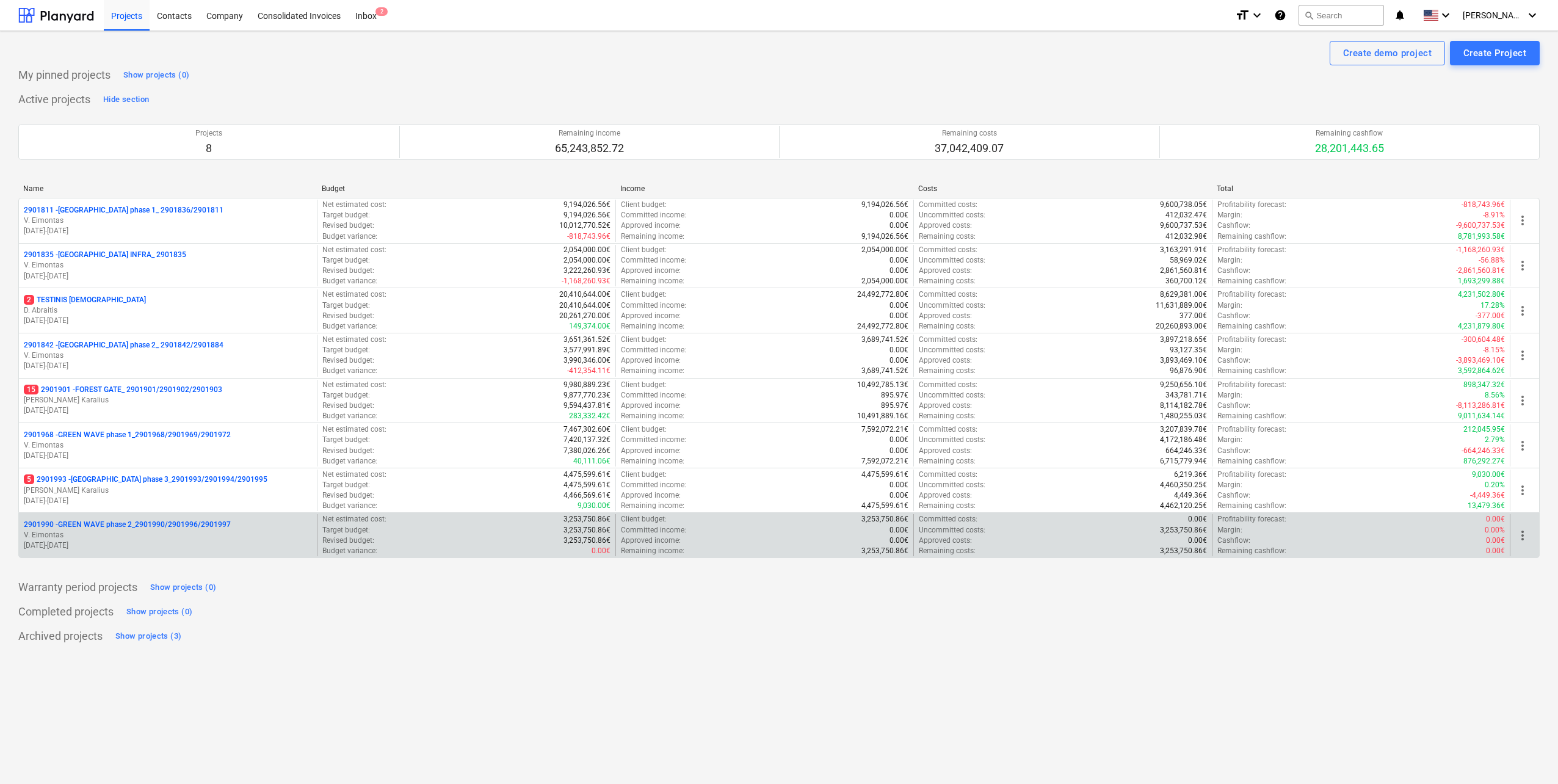
click at [159, 519] on p "2901990 - GREEN WAVE phase 2_2901990/2901996/2901997" at bounding box center [127, 524] width 207 height 10
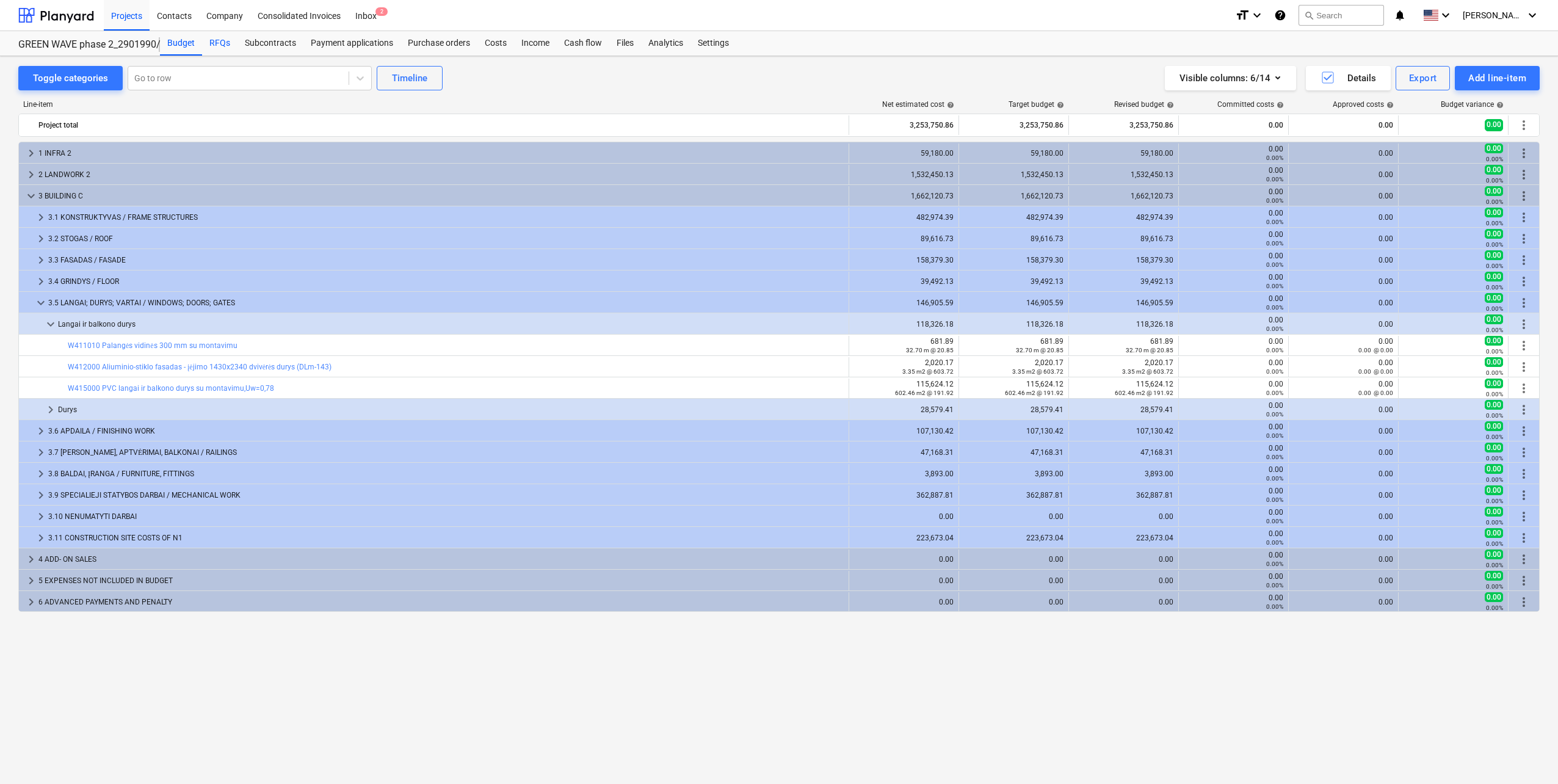
click at [219, 44] on div "RFQs" at bounding box center [219, 43] width 35 height 25
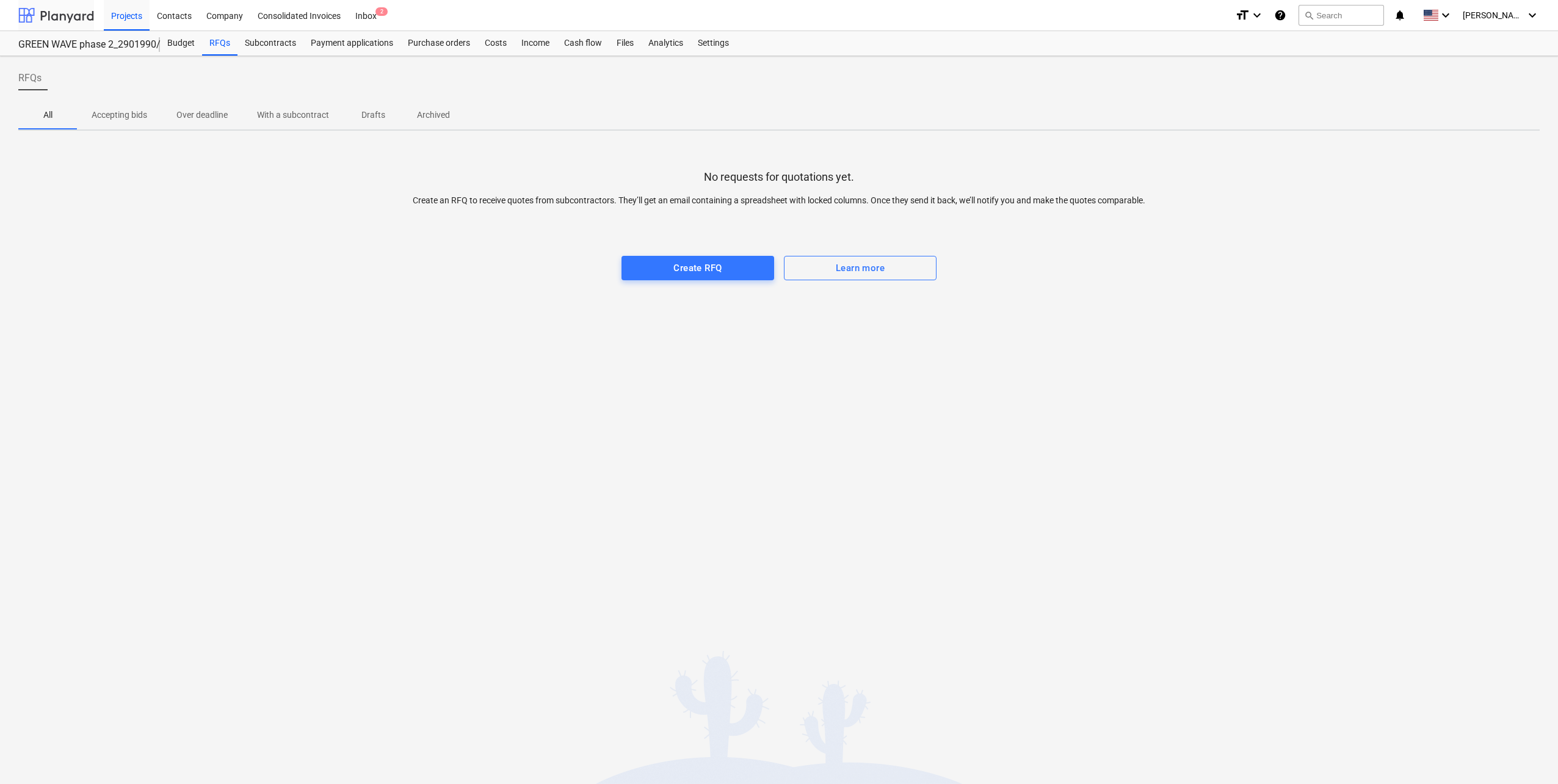
click at [82, 17] on div at bounding box center [56, 15] width 76 height 30
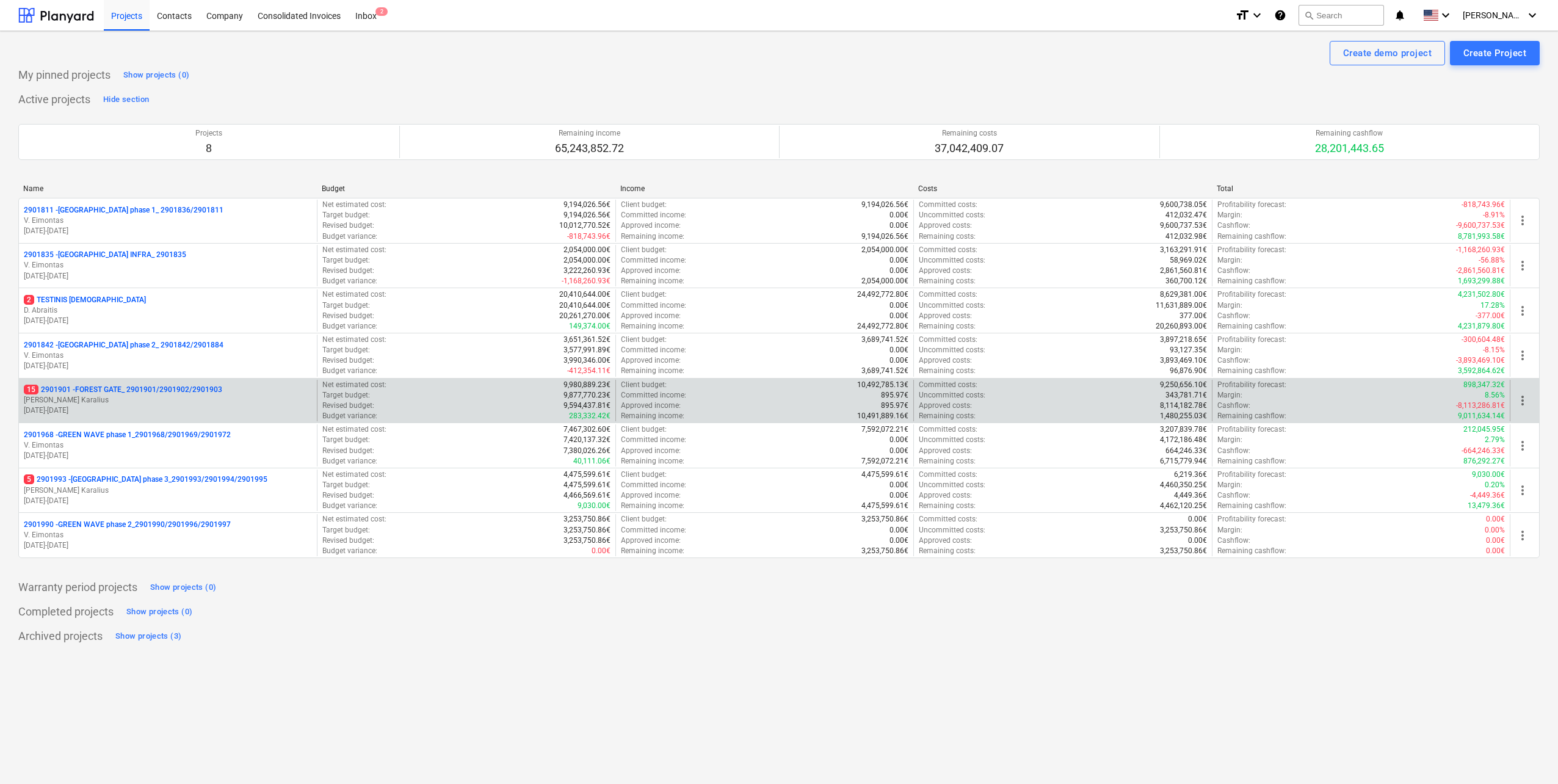
click at [161, 406] on p "18.03.2024 - 03.11.2025" at bounding box center [168, 411] width 288 height 10
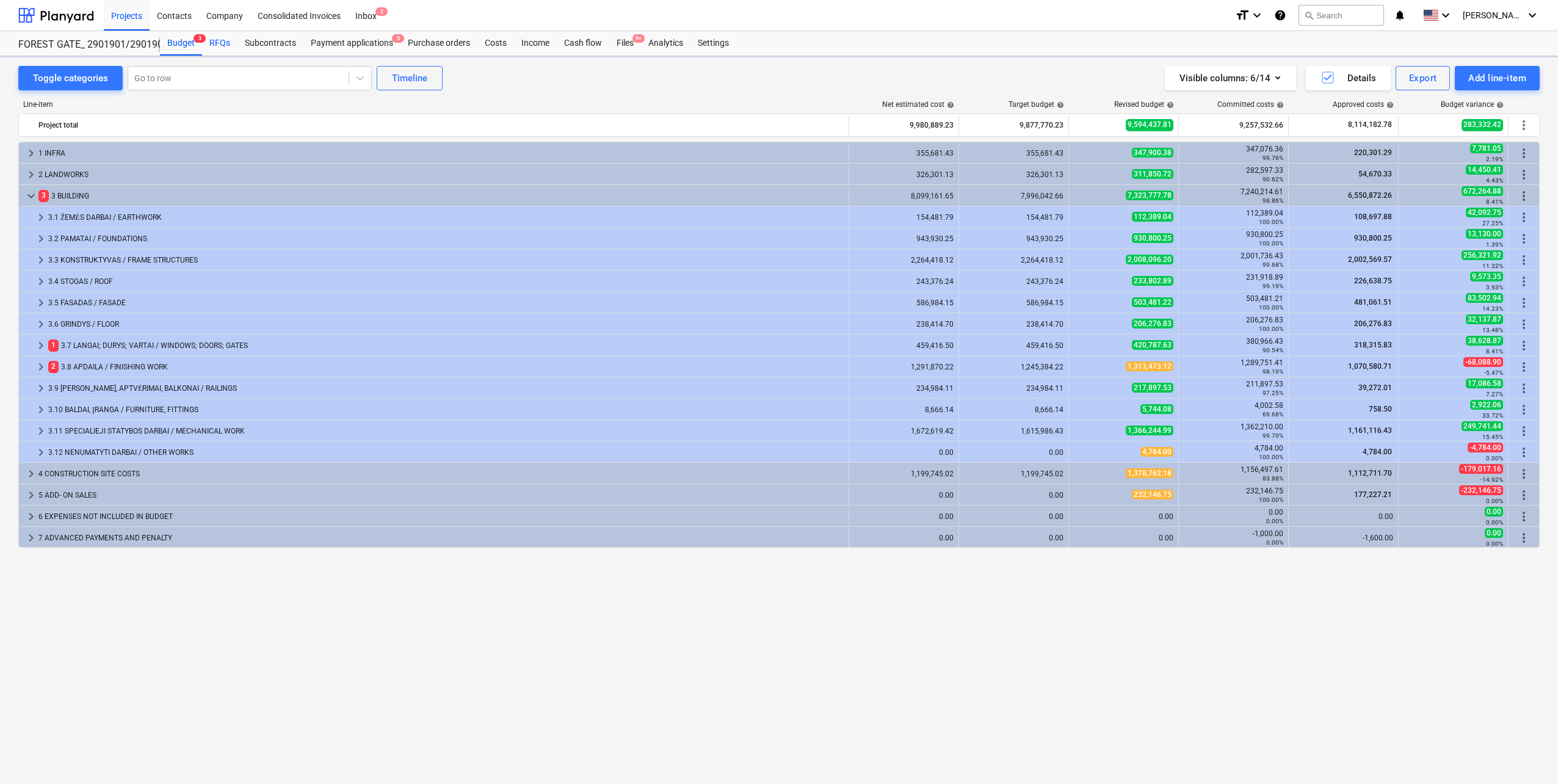
click at [220, 45] on div "RFQs" at bounding box center [219, 43] width 35 height 25
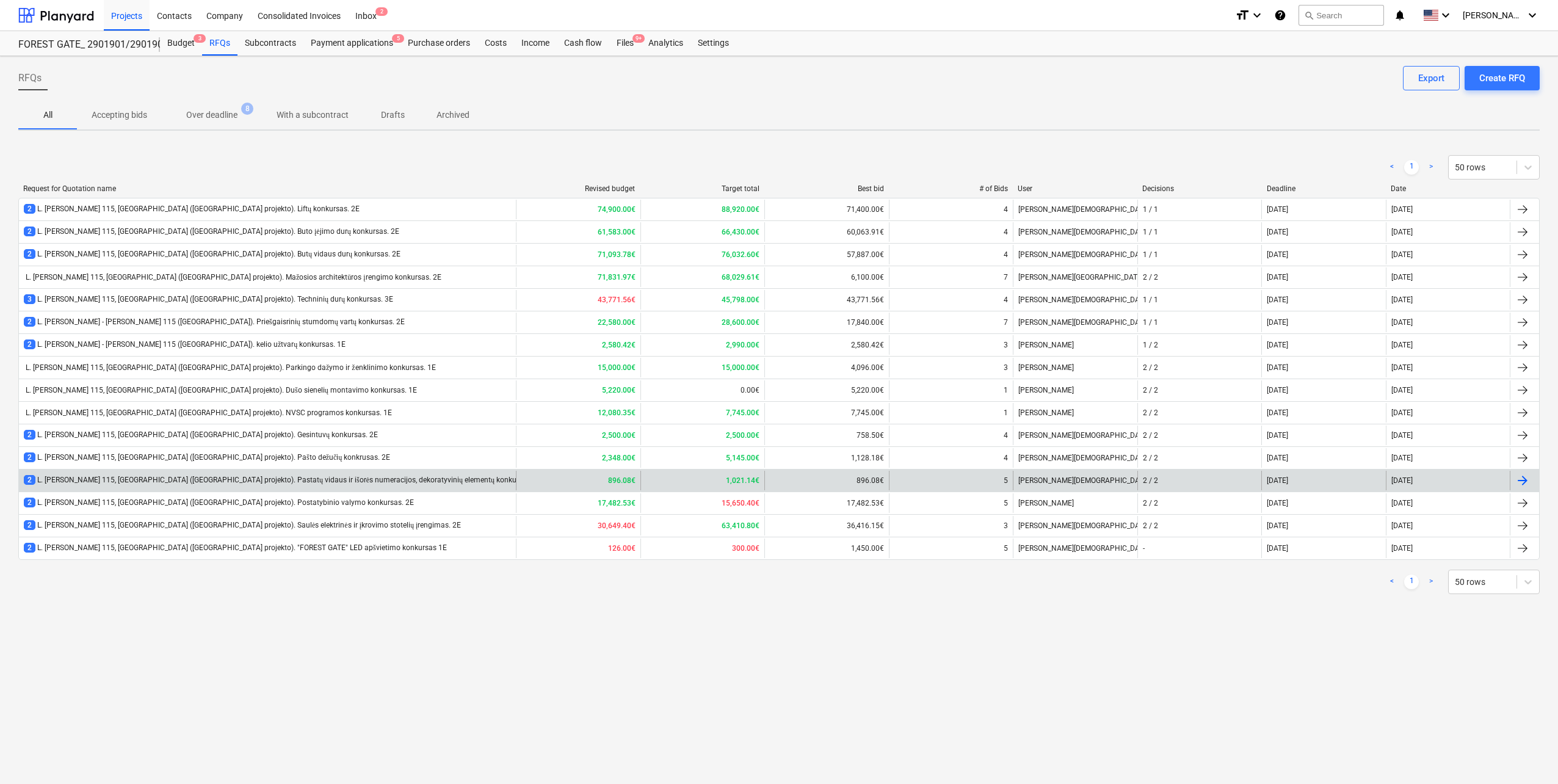
click at [235, 482] on div "2 L. Baliukevičiaus Dzūko g. 115, Vilnius (Forest Gate projekto). Pastatų vidau…" at bounding box center [283, 480] width 519 height 10
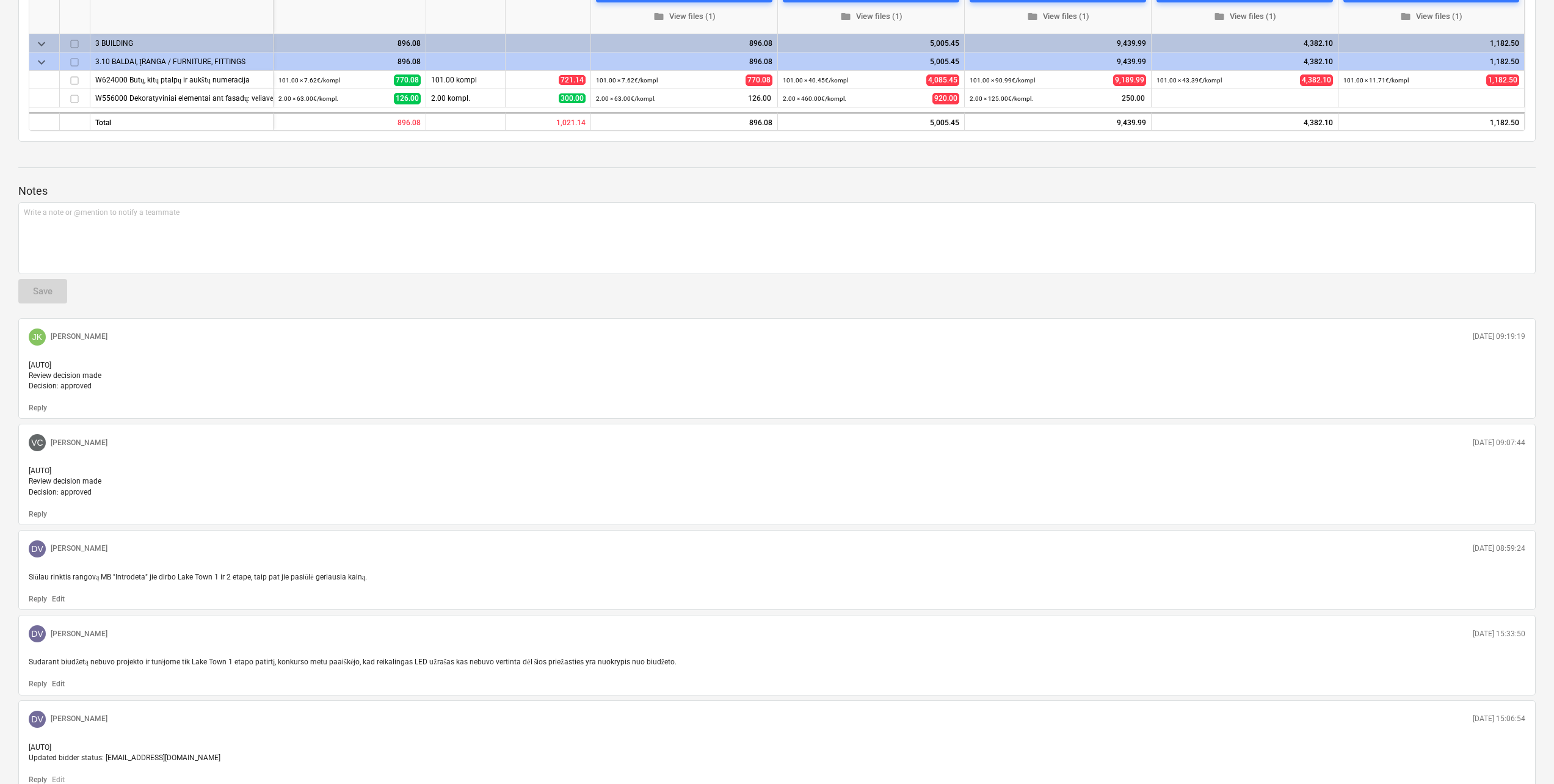
scroll to position [488, 0]
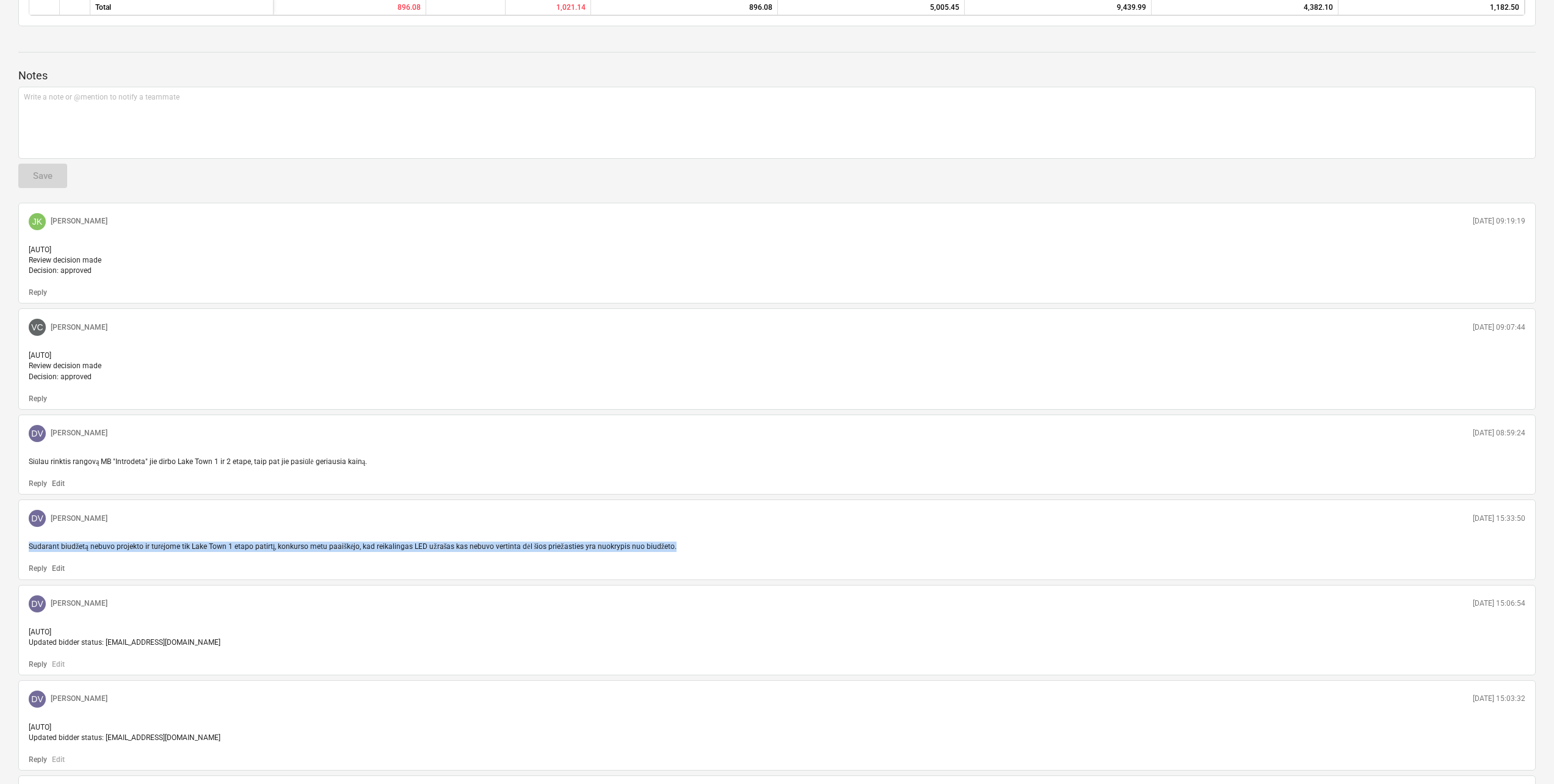
drag, startPoint x: 673, startPoint y: 568, endPoint x: 27, endPoint y: 567, distance: 646.0
click at [27, 557] on div "Sudarant biudžetą nebuvo projekto ir turėjome tik Lake Town 1 etapo patirtį, ko…" at bounding box center [777, 546] width 1506 height 20
copy span "Sudarant biudžetą nebuvo projekto ir turėjome tik Lake Town 1 etapo patirtį, ko…"
click at [319, 465] on span "Siūlau rinktis rangovą MB "Introdeta" jie dirbo Lake Town 1 ir 2 etape, taip pa…" at bounding box center [198, 462] width 338 height 9
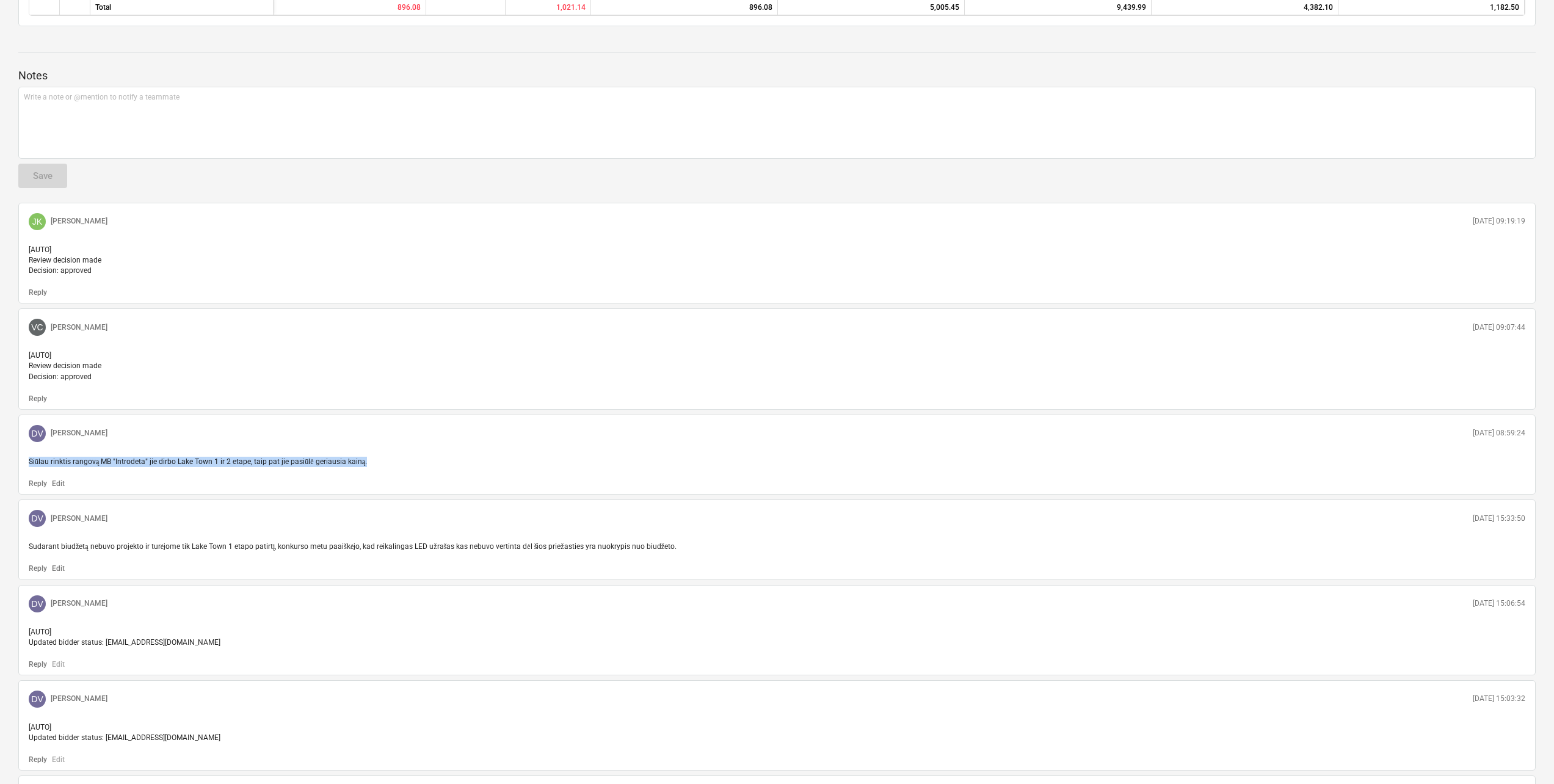
drag, startPoint x: 369, startPoint y: 480, endPoint x: 27, endPoint y: 479, distance: 342.0
click at [27, 472] on div "Siūlau rinktis rangovą MB "Introdeta" jie dirbo Lake Town 1 ir 2 etape, taip pa…" at bounding box center [777, 462] width 1506 height 20
click at [560, 551] on span "Sudarant biudžetą nebuvo projekto ir turėjome tik Lake Town 1 etapo patirtį, ko…" at bounding box center [352, 546] width 648 height 9
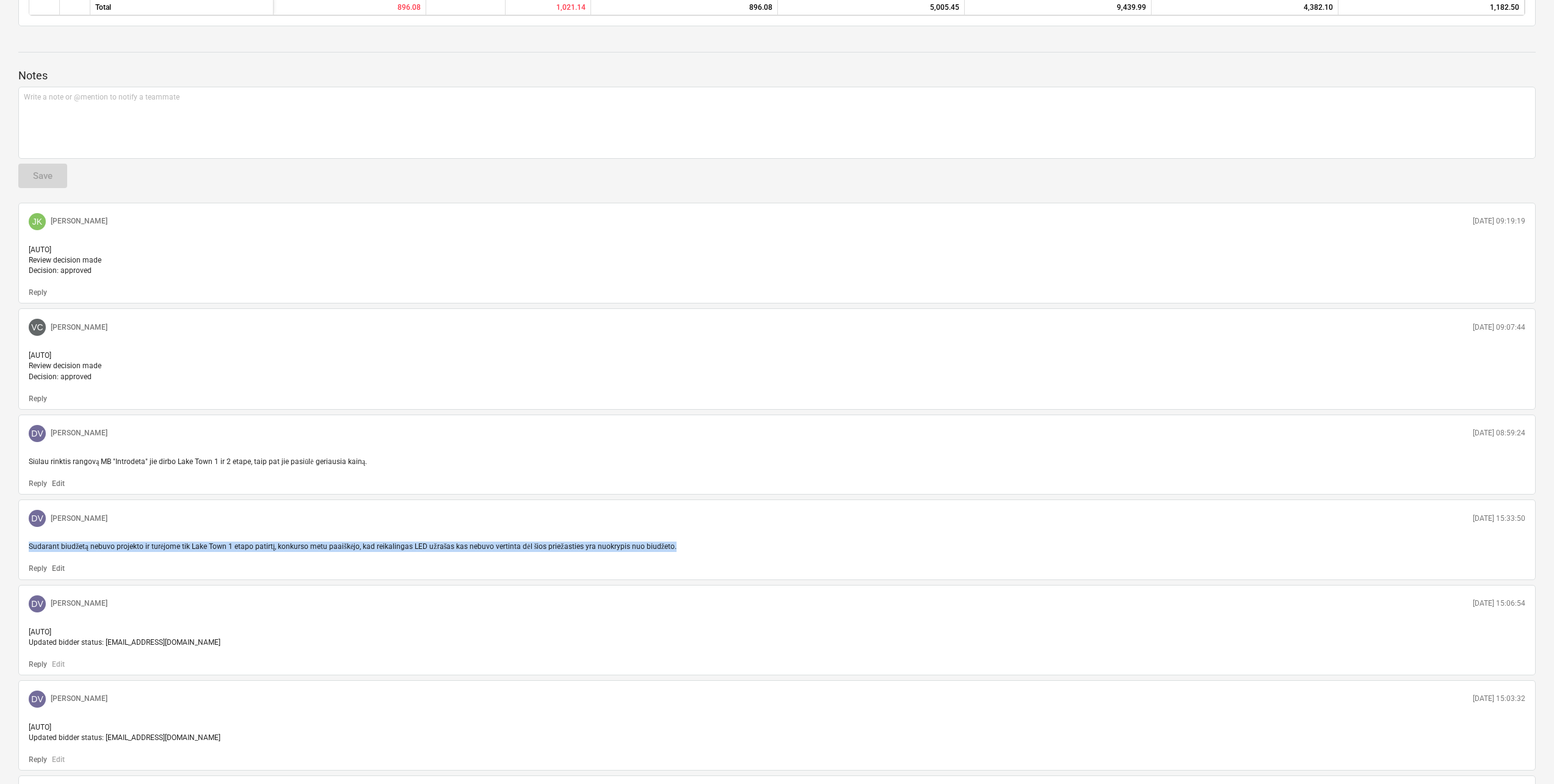
drag, startPoint x: 686, startPoint y: 565, endPoint x: 22, endPoint y: 562, distance: 664.0
click at [22, 562] on div "DV Dovydas Vaicius 13.08.2025 15:33:50 Sudarant biudžetą nebuvo projekto ir tur…" at bounding box center [777, 540] width 1518 height 80
copy span "Sudarant biudžetą nebuvo projekto ir turėjome tik Lake Town 1 etapo patirtį, ko…"
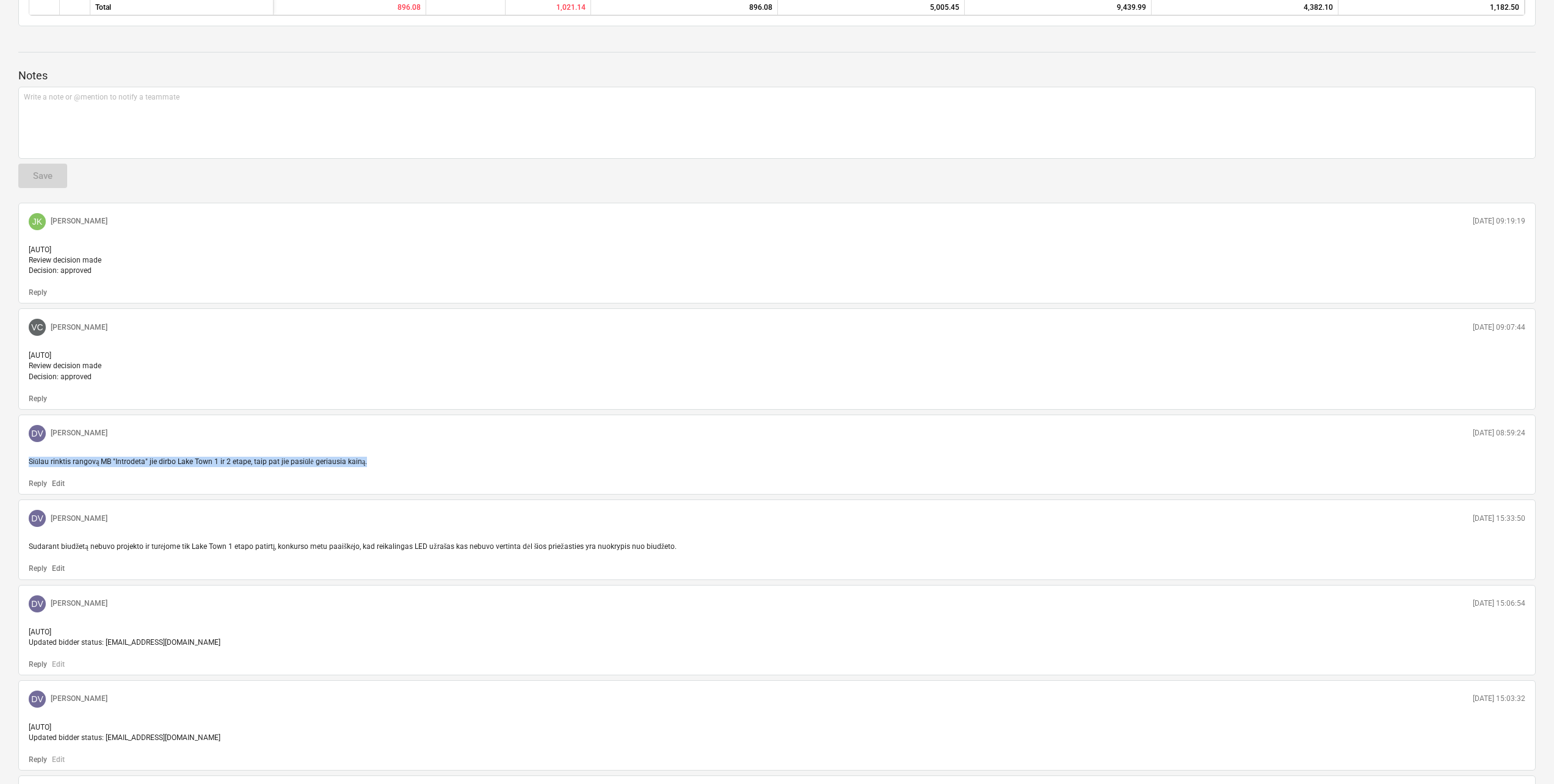
drag, startPoint x: 372, startPoint y: 480, endPoint x: 17, endPoint y: 480, distance: 355.0
click at [17, 480] on div "L. Baliukevičiaus Dzūko g. 115, Vilnius (Forest Gate projekto). Pastatų vidaus …" at bounding box center [777, 319] width 1554 height 1381
copy span "Siūlau rinktis rangovą MB "Introdeta" jie dirbo Lake Town 1 ir 2 etape, taip pa…"
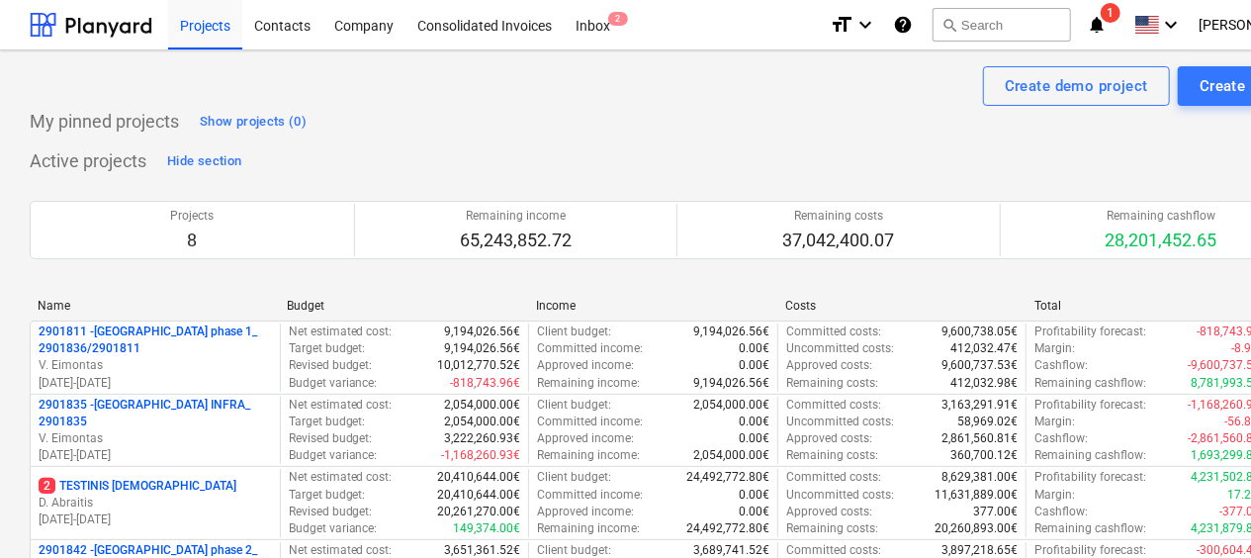
click at [654, 271] on div "Projects 8 Remaining income 65,243,852.72 Remaining costs 37,042,400.07 Remaini…" at bounding box center [676, 230] width 1293 height 106
click at [1120, 20] on span "1" at bounding box center [1110, 13] width 20 height 20
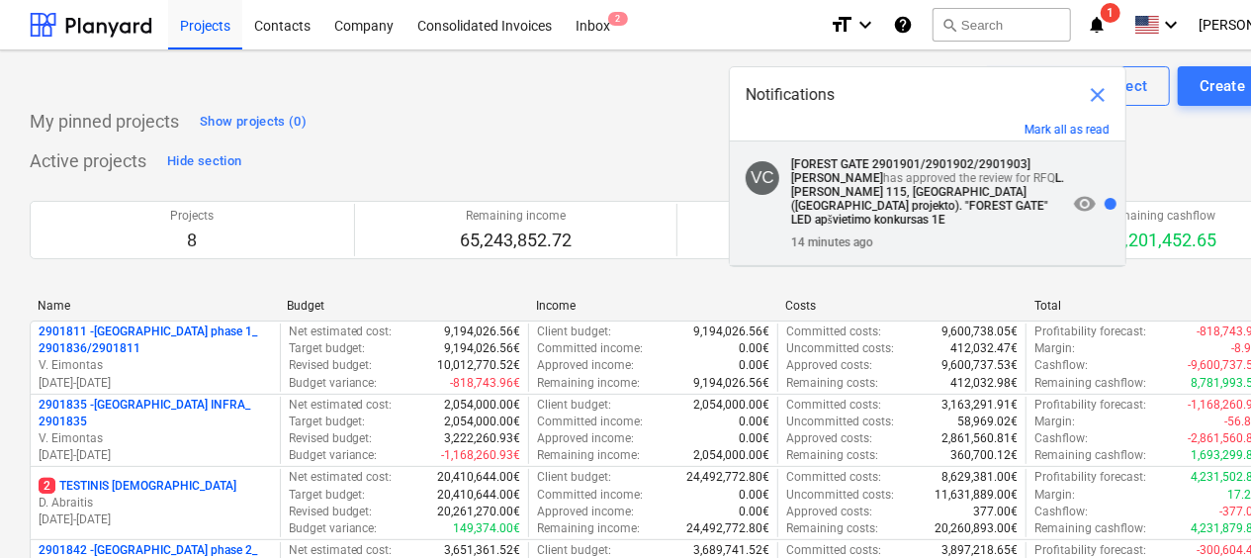
click at [921, 193] on strong "L. [PERSON_NAME] 115, [GEOGRAPHIC_DATA] ([GEOGRAPHIC_DATA] projekto). "FOREST G…" at bounding box center [927, 198] width 273 height 55
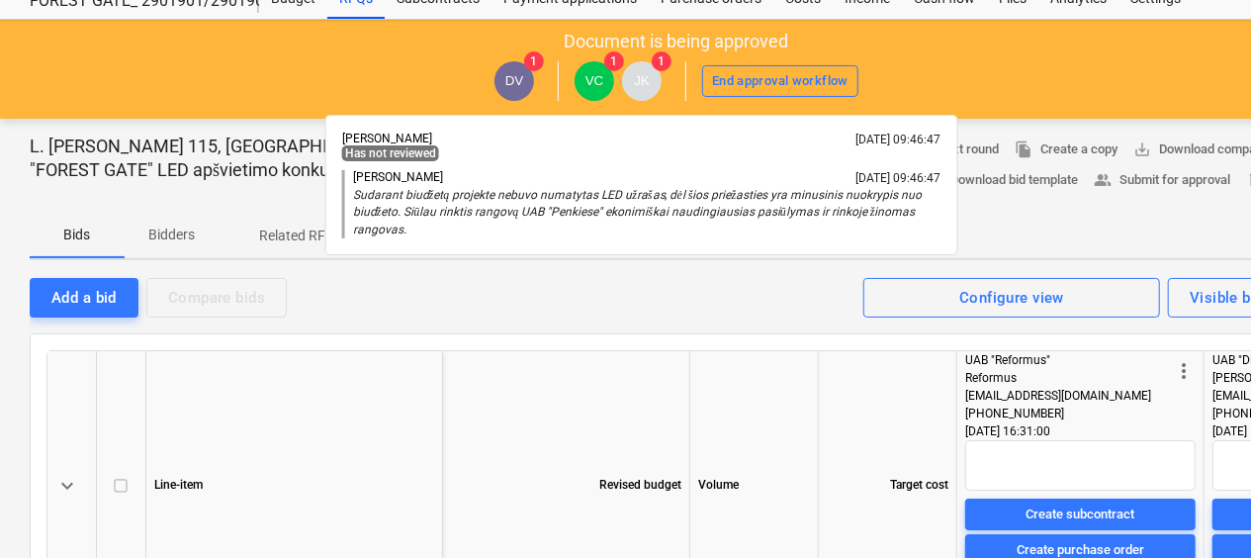
scroll to position [99, 0]
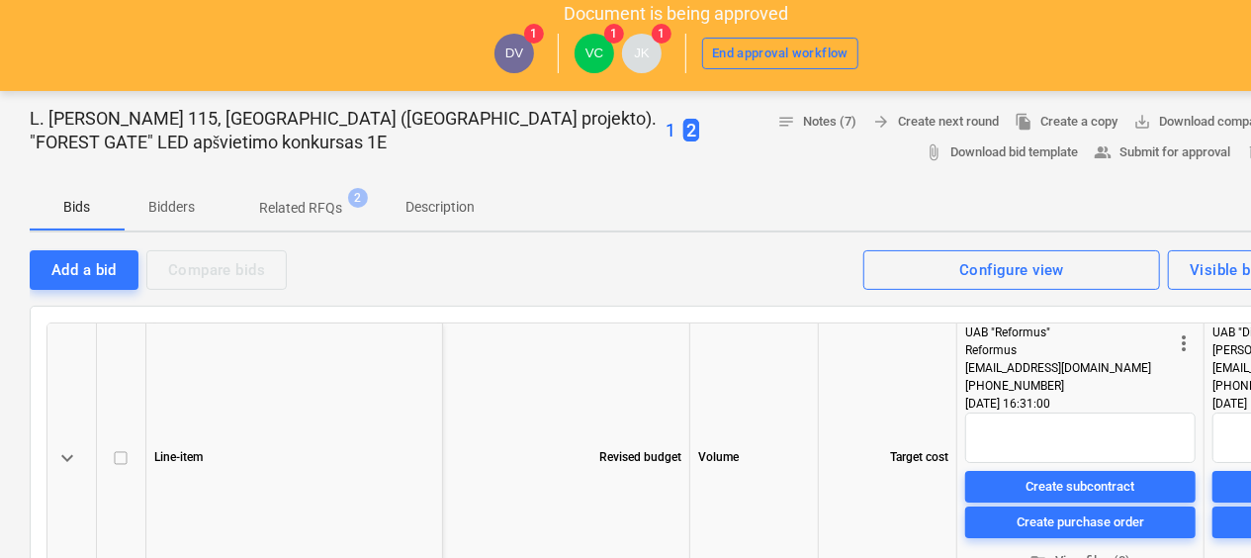
click at [653, 291] on div at bounding box center [676, 298] width 1293 height 16
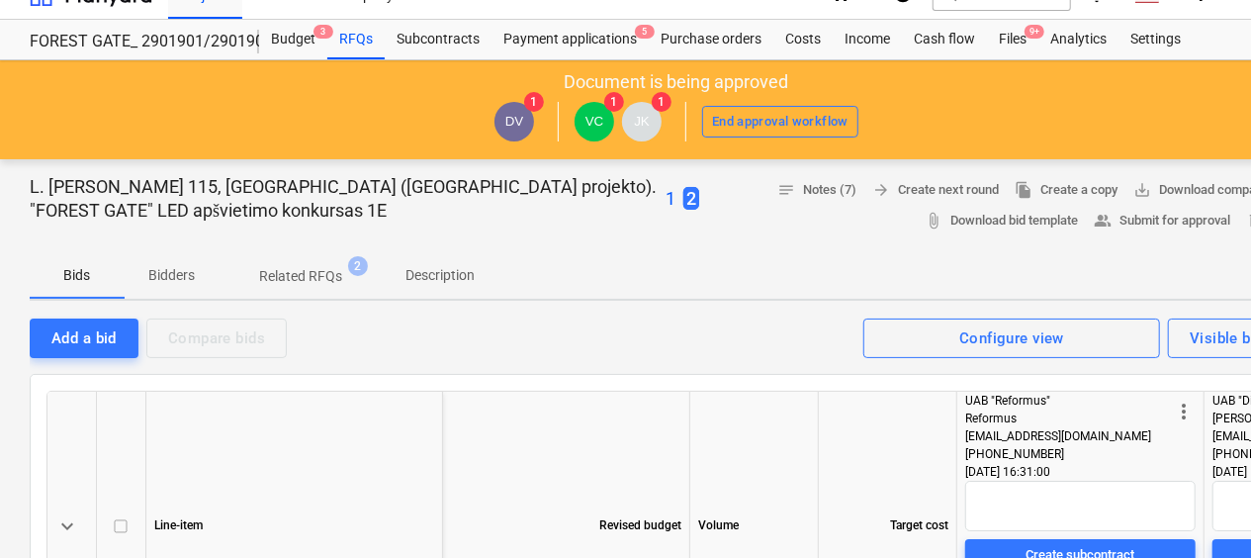
scroll to position [0, 0]
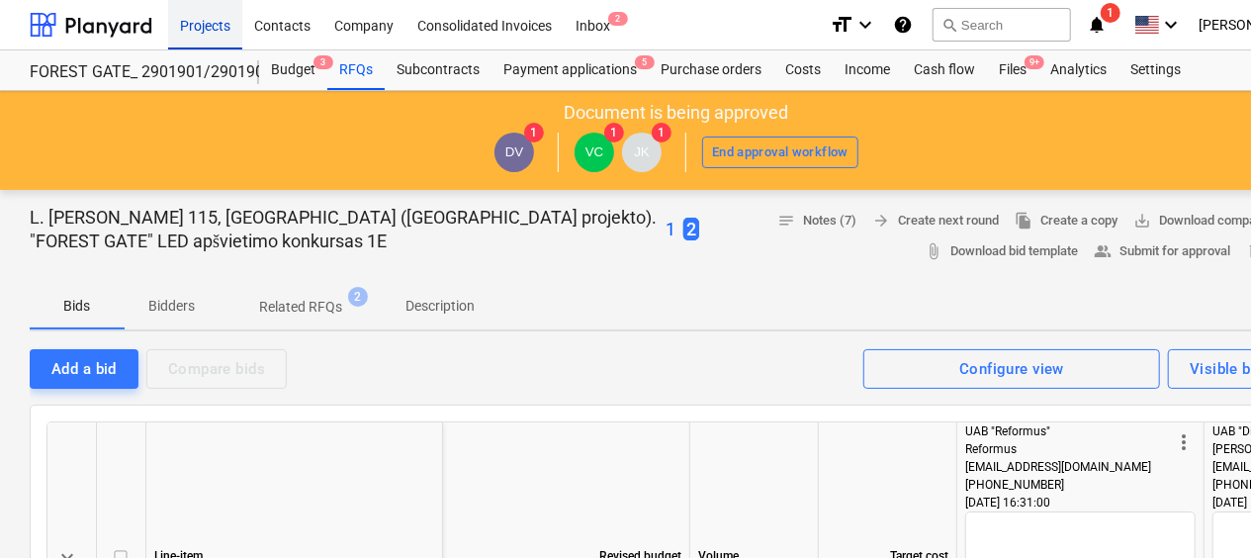
click at [204, 32] on div "Projects" at bounding box center [205, 24] width 74 height 50
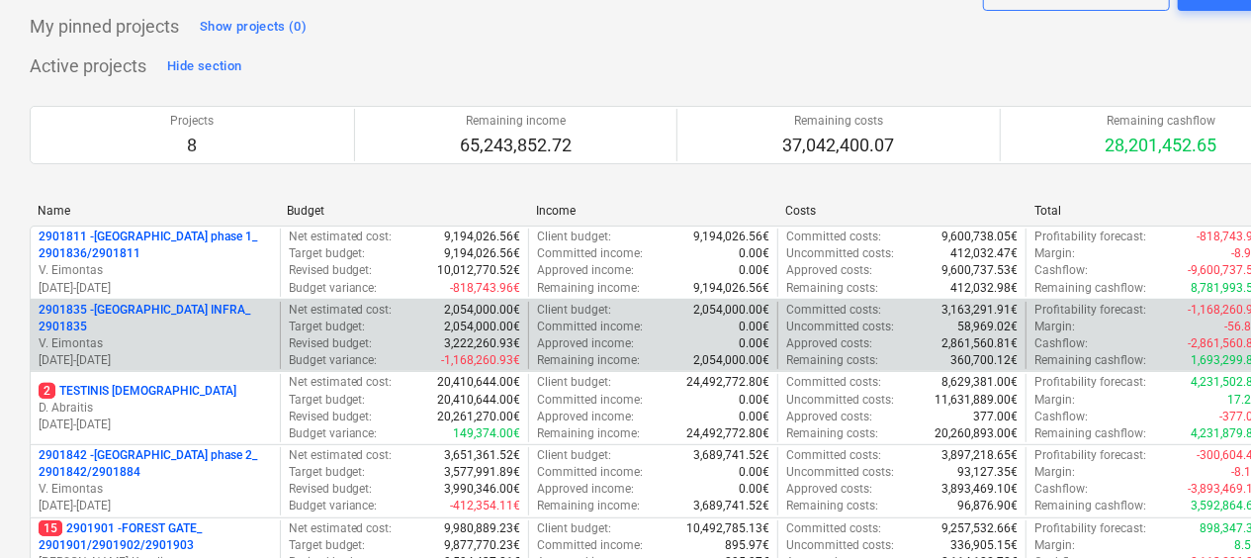
scroll to position [198, 0]
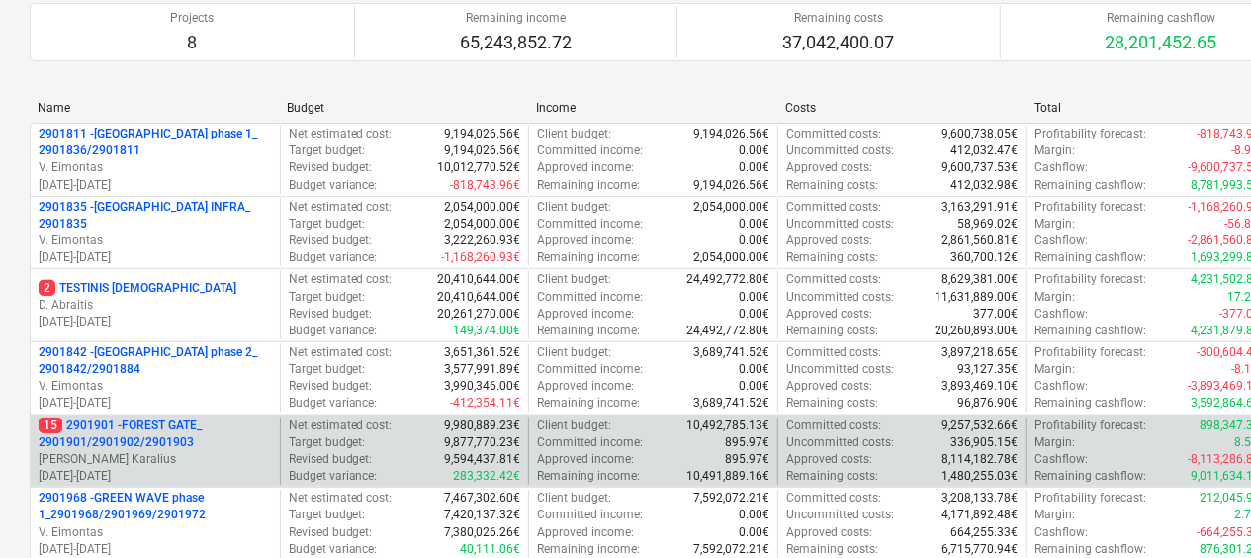
click at [222, 422] on p "15 2901901 - FOREST GATE_ 2901901/2901902/2901903" at bounding box center [155, 434] width 233 height 34
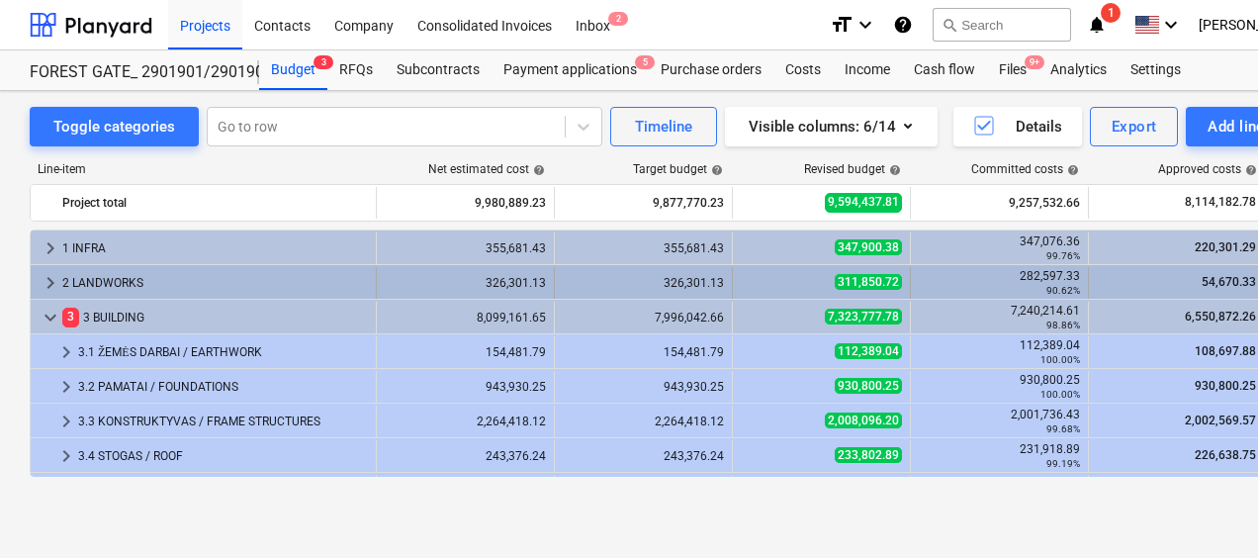
click at [66, 281] on div "2 LANDWORKS" at bounding box center [215, 283] width 306 height 32
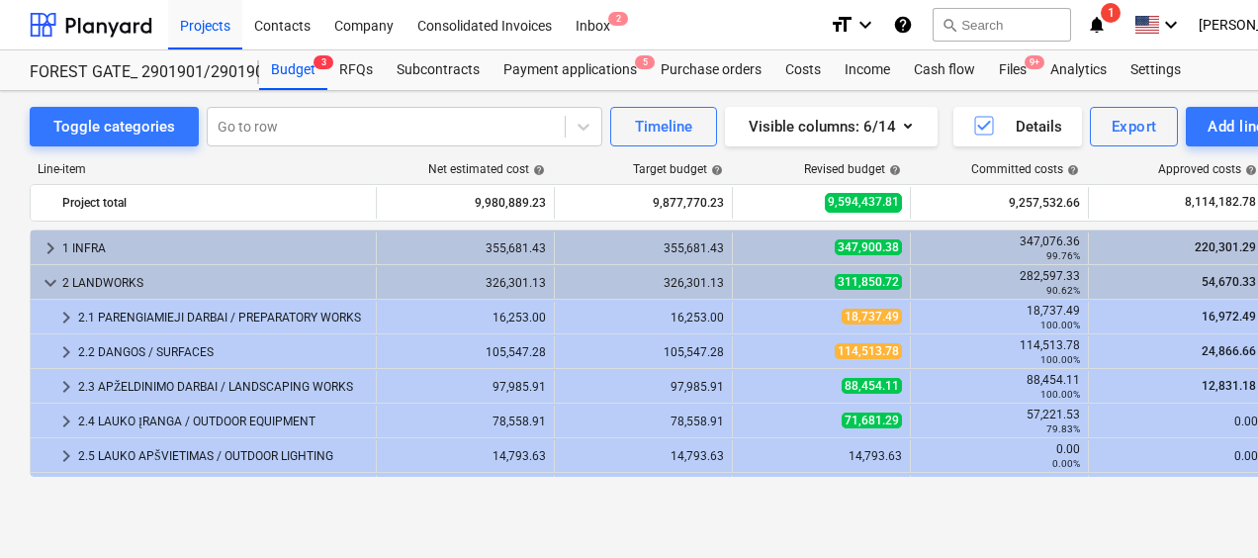
scroll to position [99, 0]
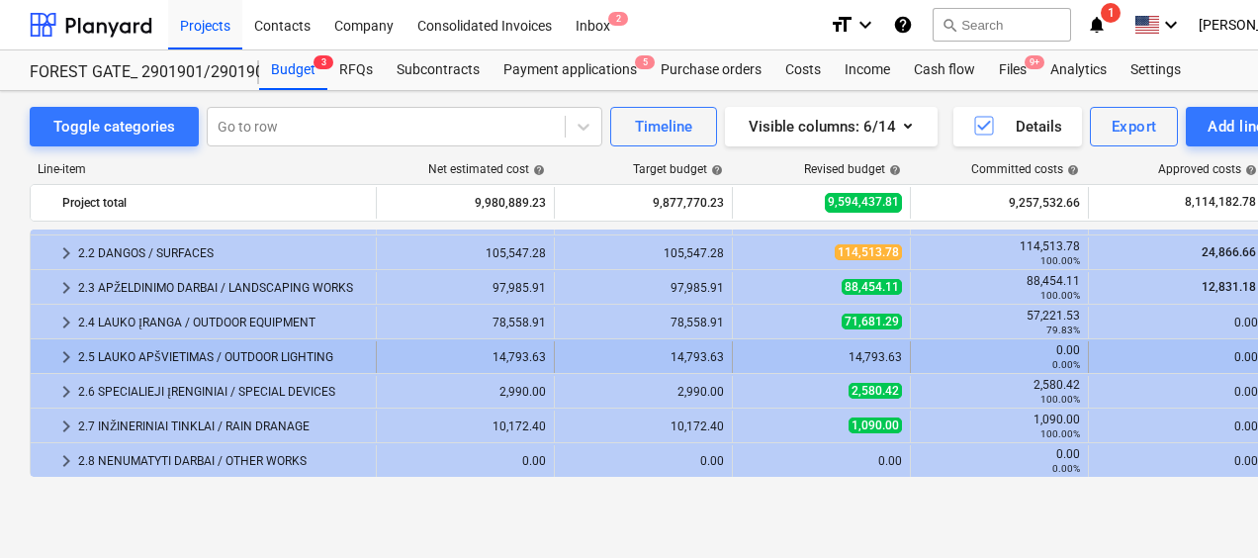
click at [93, 354] on div "2.5 LAUKO APŠVIETIMAS / OUTDOOR LIGHTING" at bounding box center [223, 357] width 290 height 32
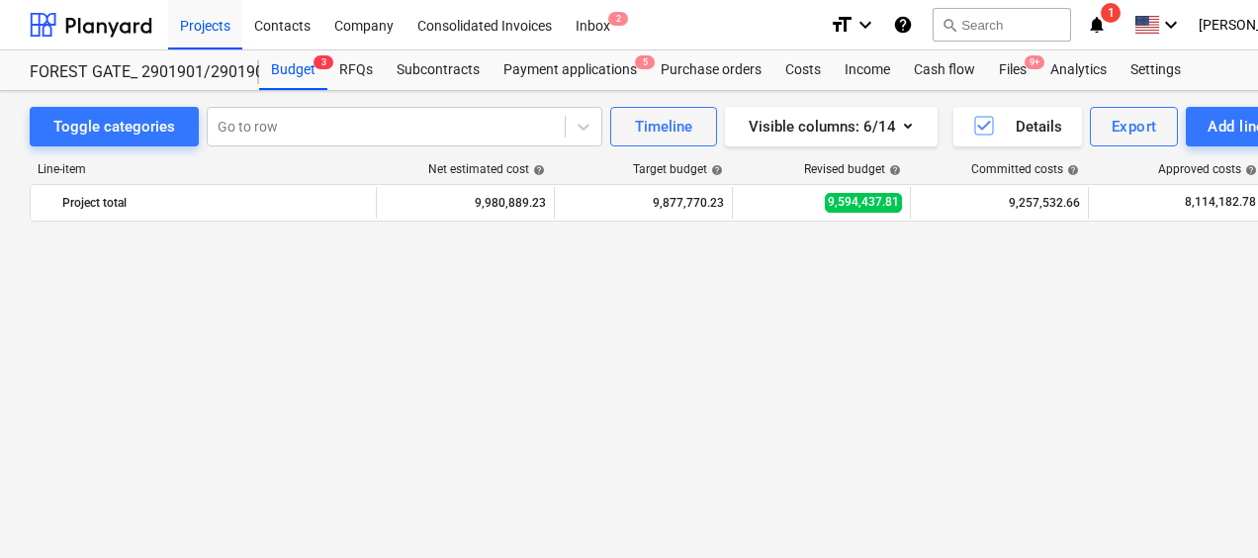
scroll to position [198, 0]
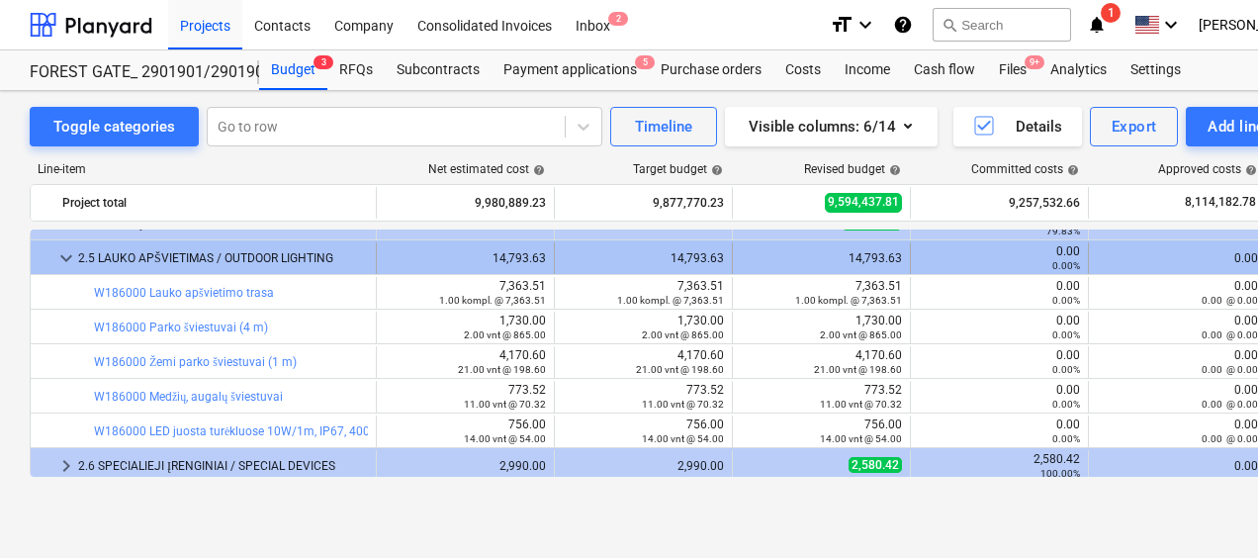
click at [155, 265] on div "2.5 LAUKO APŠVIETIMAS / OUTDOOR LIGHTING" at bounding box center [223, 258] width 290 height 32
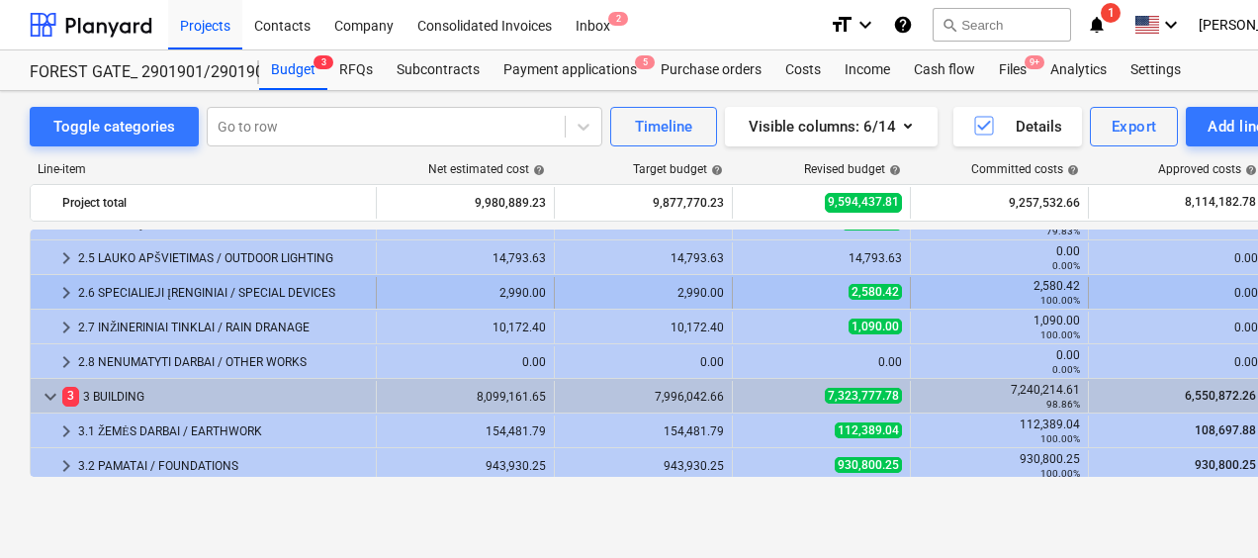
click at [221, 303] on div "2.6 SPECIALIEJI ĮRENGINIAI / SPECIAL DEVICES" at bounding box center [223, 293] width 290 height 32
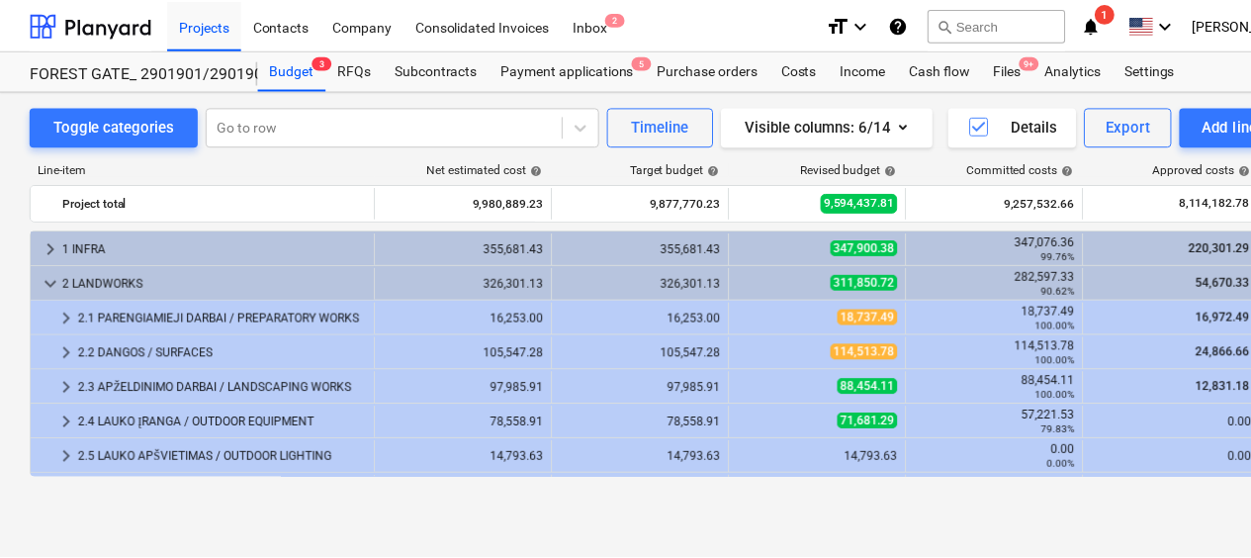
scroll to position [99, 0]
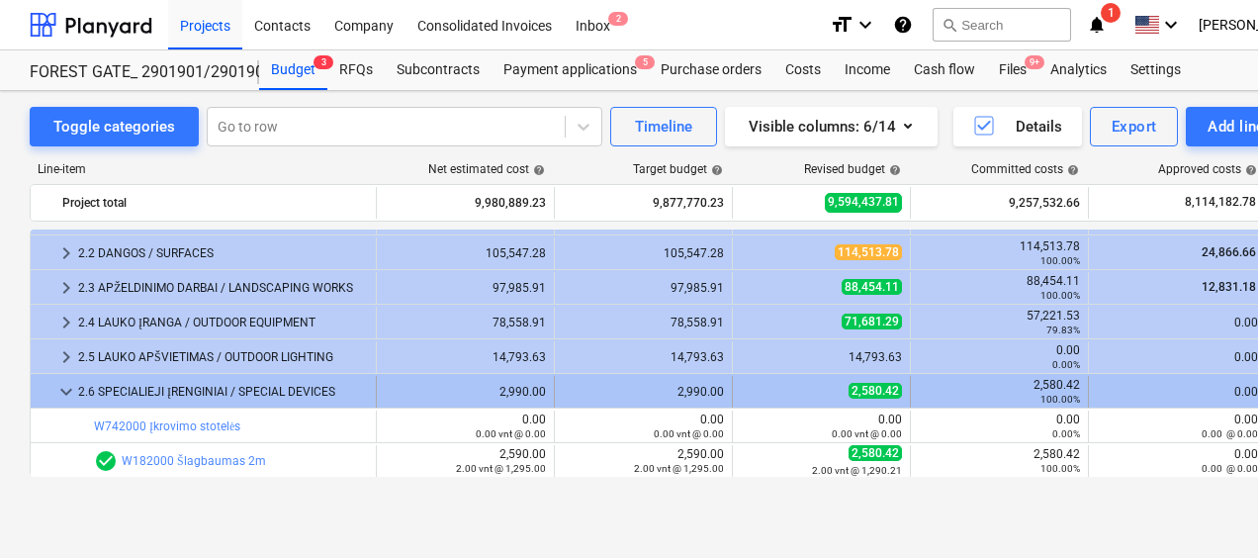
click at [57, 400] on span "keyboard_arrow_down" at bounding box center [66, 392] width 24 height 24
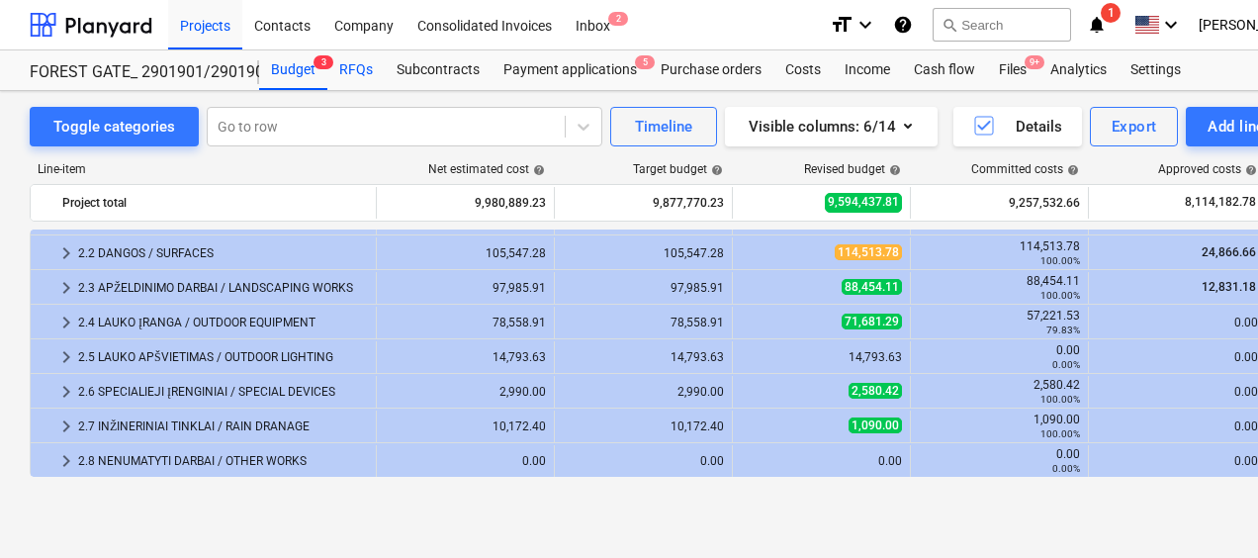
click at [348, 74] on div "RFQs" at bounding box center [355, 70] width 57 height 40
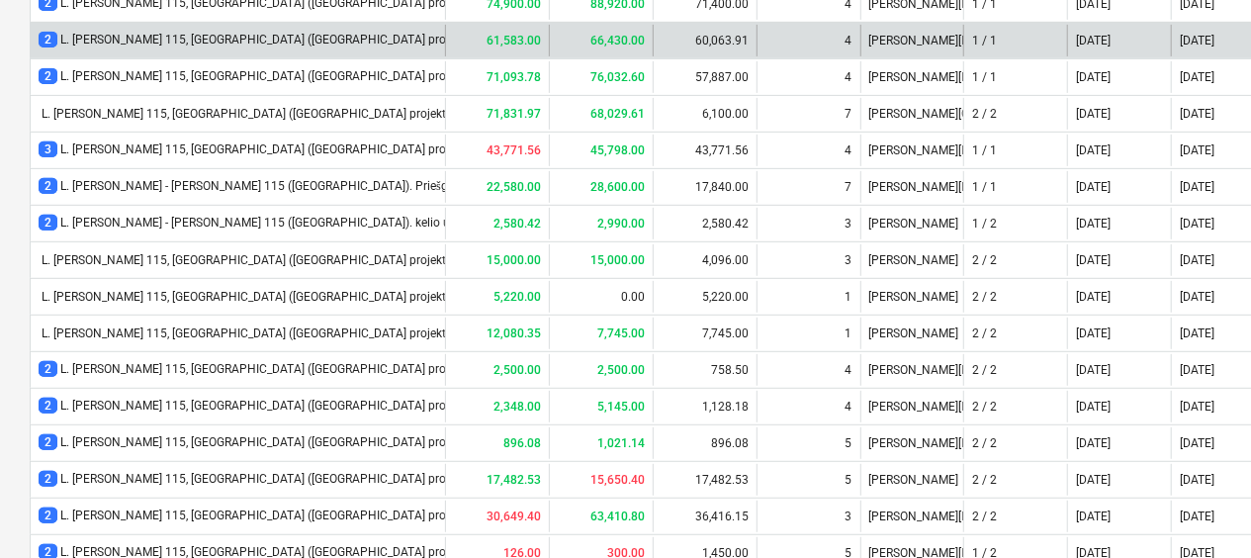
scroll to position [454, 0]
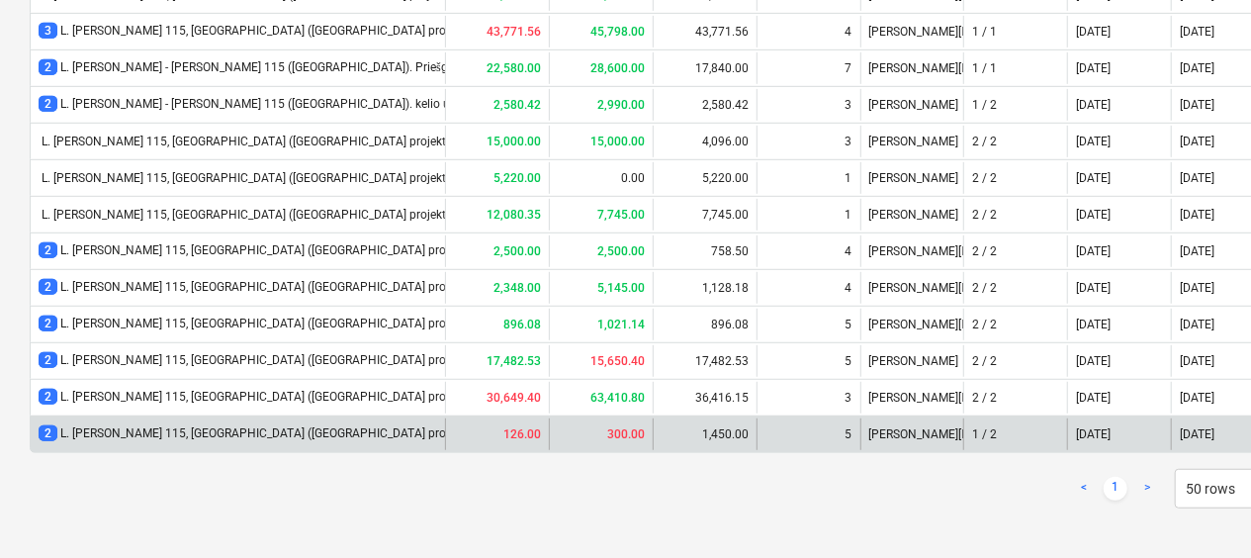
click at [403, 433] on div "2 L. Baliukevičiaus Dzūko g. 115, Vilnius (Forest Gate projekto). "FOREST GATE"…" at bounding box center [381, 433] width 685 height 17
